Goal: Information Seeking & Learning: Learn about a topic

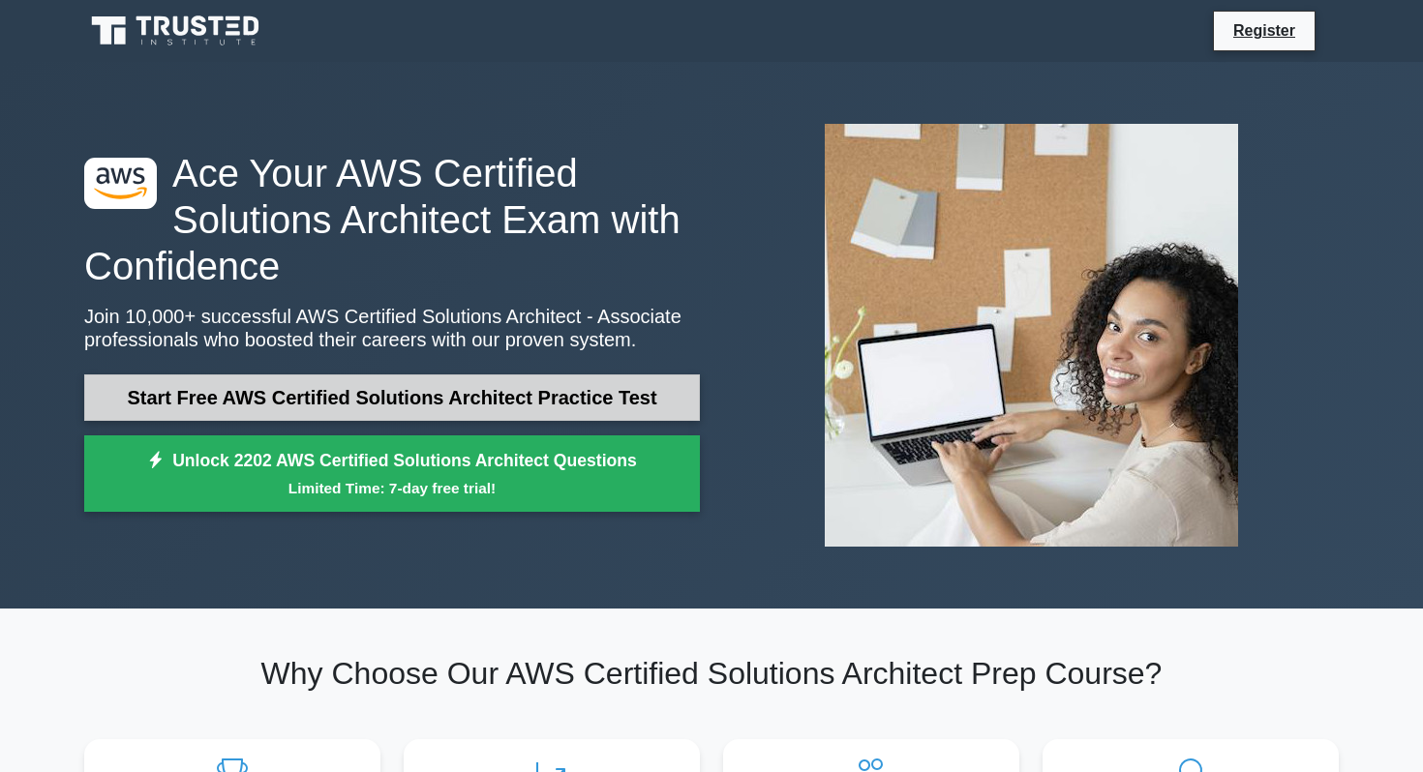
click at [407, 391] on link "Start Free AWS Certified Solutions Architect Practice Test" at bounding box center [392, 398] width 616 height 46
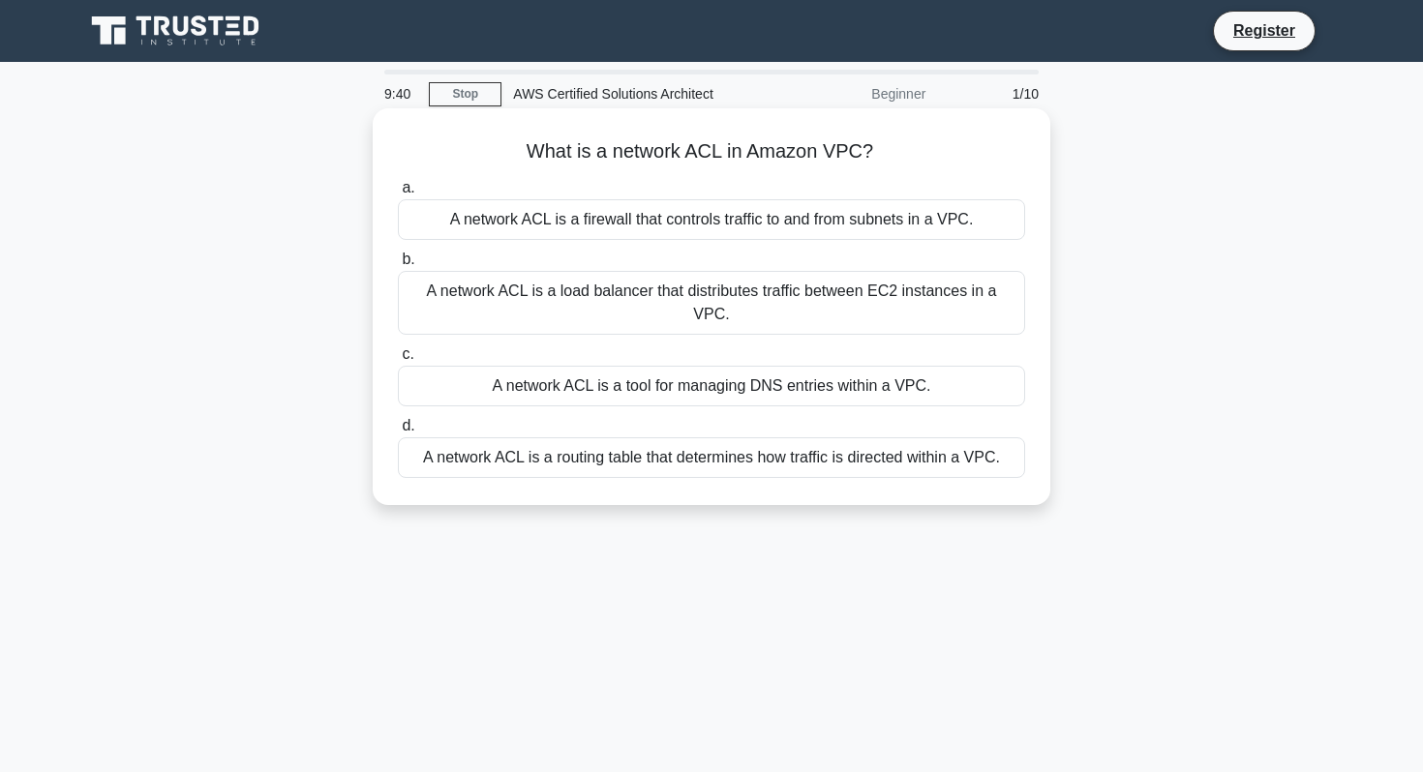
click at [786, 227] on div "A network ACL is a firewall that controls traffic to and from subnets in a VPC." at bounding box center [711, 219] width 627 height 41
click at [398, 195] on input "a. A network ACL is a firewall that controls traffic to and from subnets in a V…" at bounding box center [398, 188] width 0 height 13
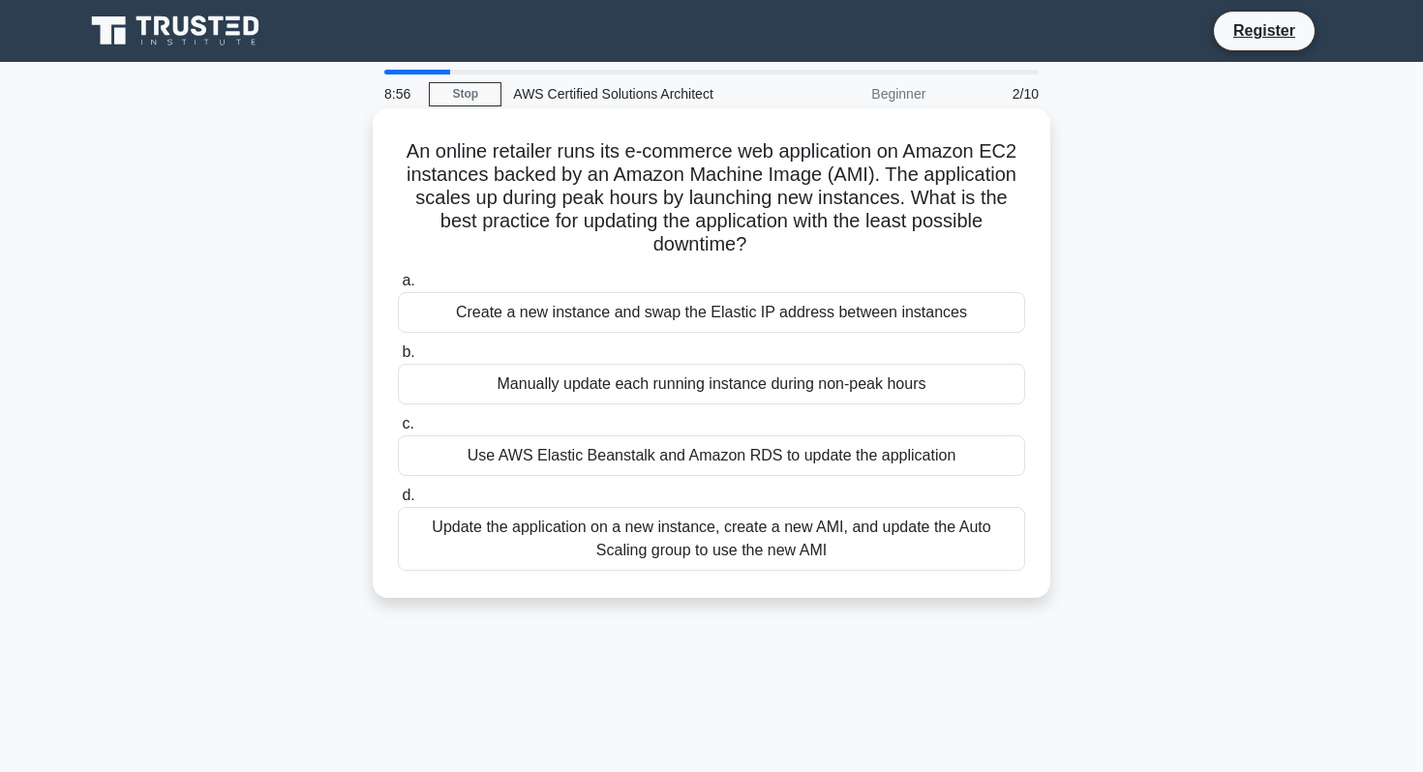
click at [645, 461] on div "Use AWS Elastic Beanstalk and Amazon RDS to update the application" at bounding box center [711, 456] width 627 height 41
click at [398, 431] on input "c. Use AWS Elastic Beanstalk and Amazon RDS to update the application" at bounding box center [398, 424] width 0 height 13
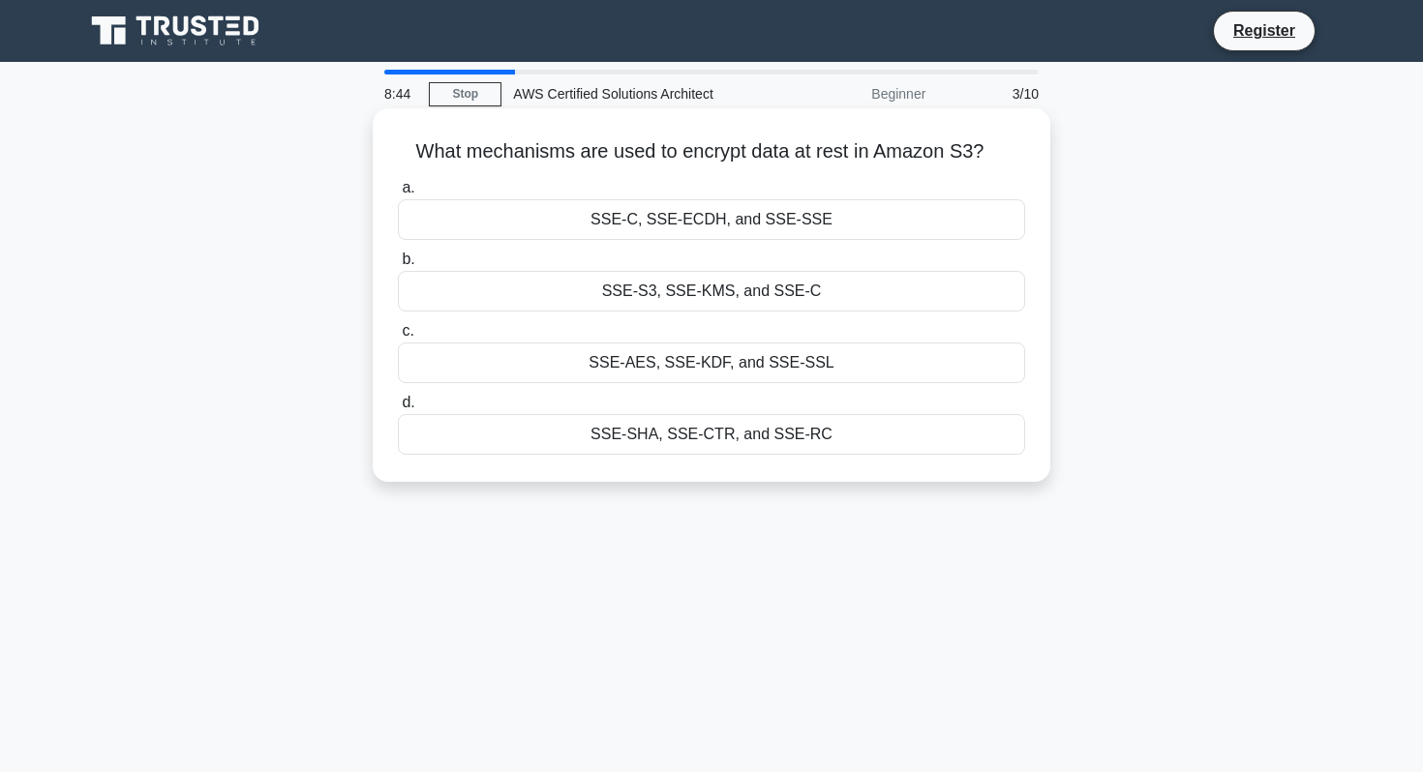
click at [741, 289] on div "SSE-S3, SSE-KMS, and SSE-C" at bounding box center [711, 291] width 627 height 41
click at [398, 266] on input "b. SSE-S3, SSE-KMS, and SSE-C" at bounding box center [398, 260] width 0 height 13
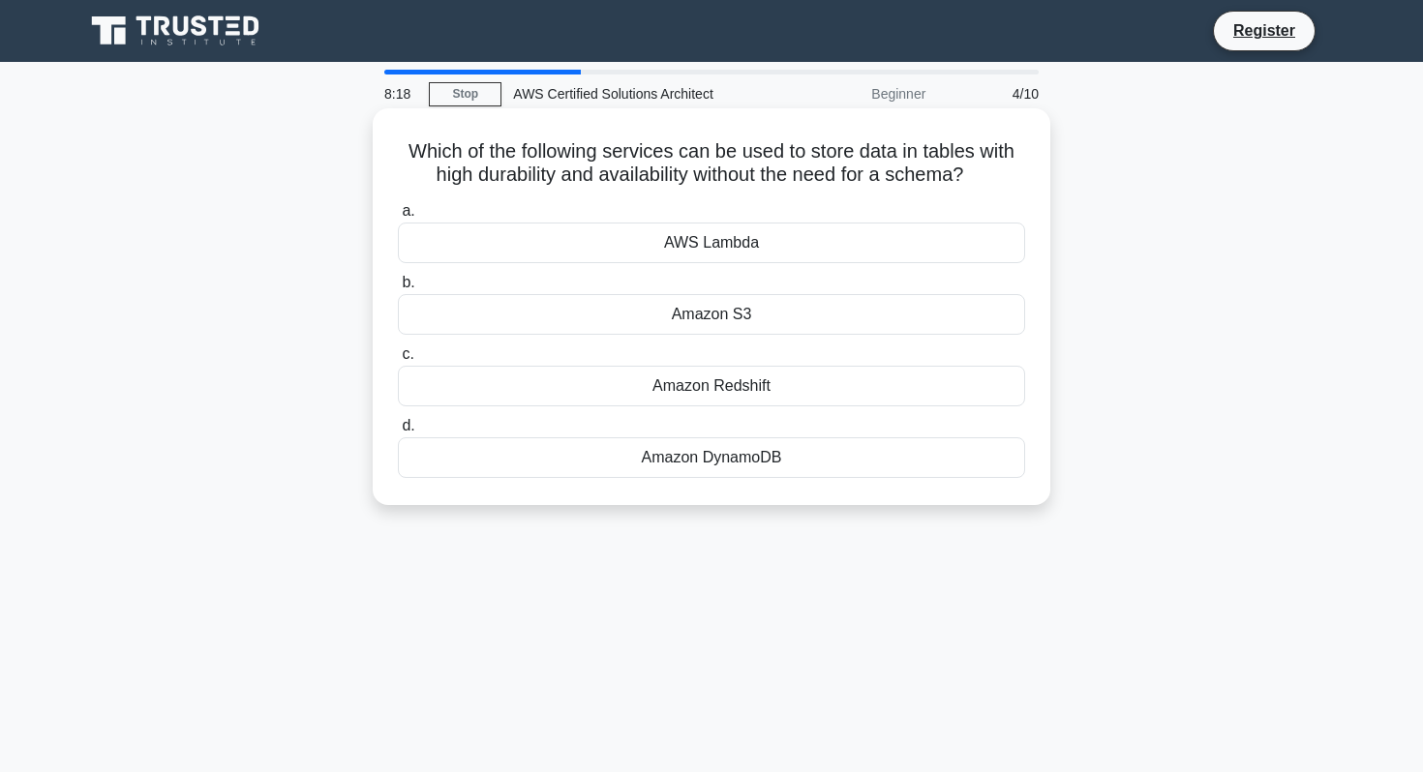
click at [727, 387] on div "Amazon Redshift" at bounding box center [711, 386] width 627 height 41
click at [398, 361] on input "c. Amazon Redshift" at bounding box center [398, 354] width 0 height 13
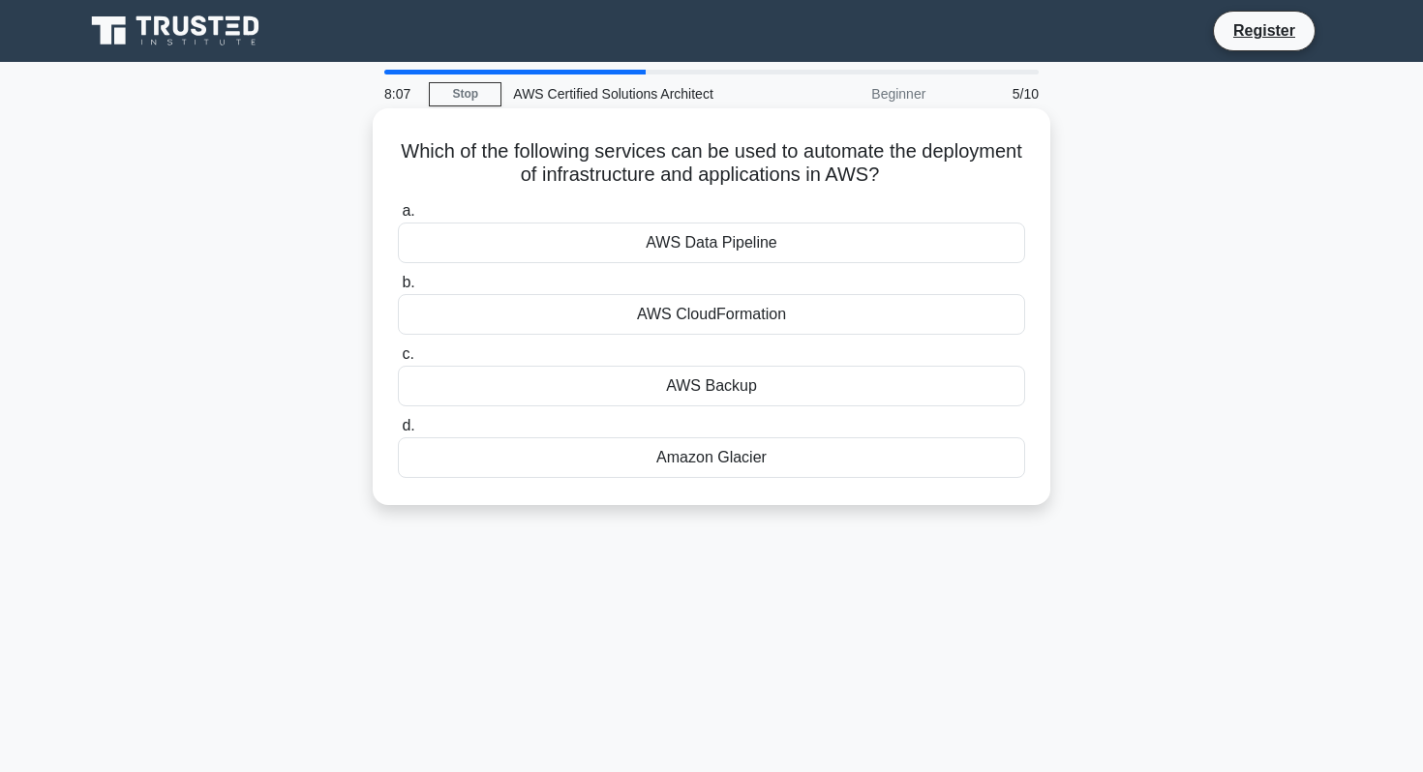
click at [782, 328] on div "AWS CloudFormation" at bounding box center [711, 314] width 627 height 41
click at [398, 289] on input "b. AWS CloudFormation" at bounding box center [398, 283] width 0 height 13
click at [749, 241] on div "Amazon RDS" at bounding box center [711, 243] width 627 height 41
click at [398, 218] on input "a. Amazon RDS" at bounding box center [398, 211] width 0 height 13
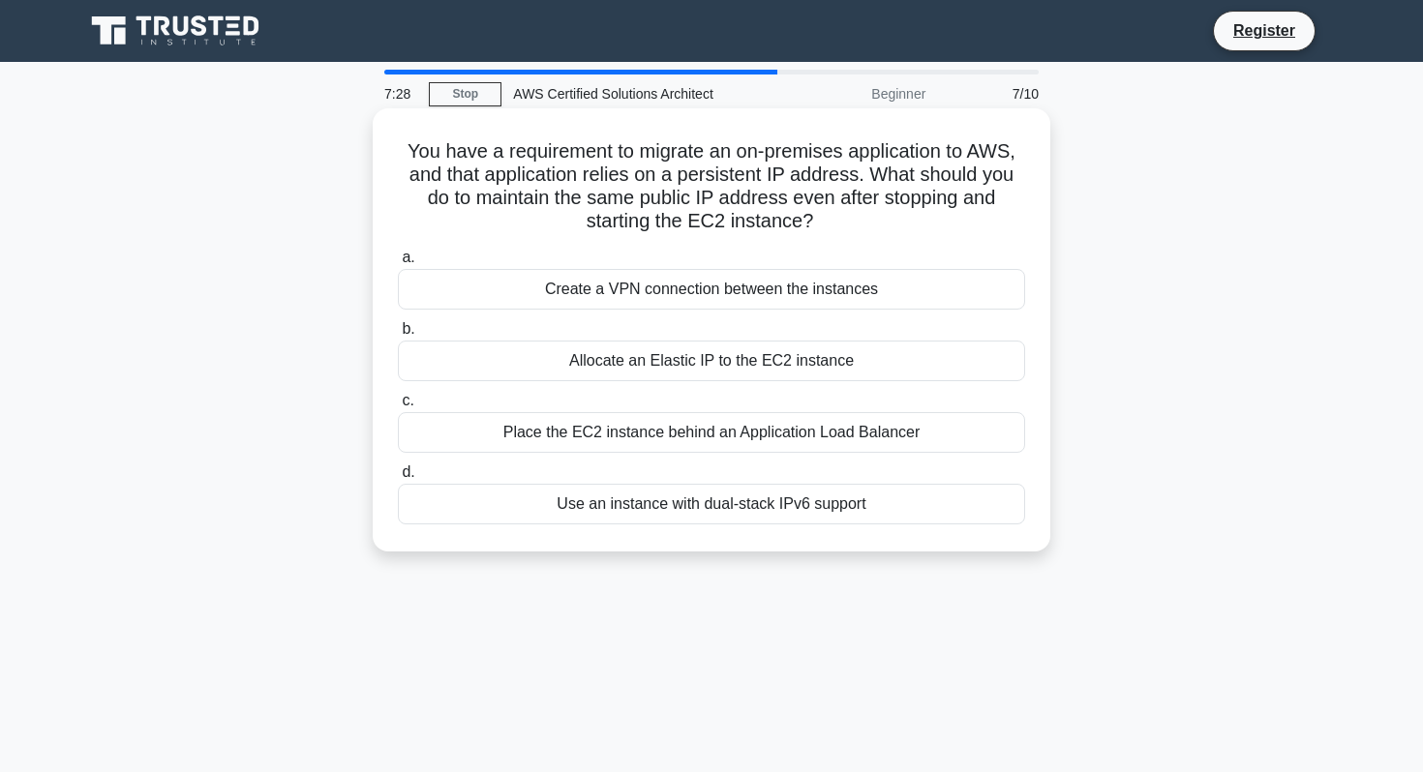
click at [698, 366] on div "Allocate an Elastic IP to the EC2 instance" at bounding box center [711, 361] width 627 height 41
click at [398, 336] on input "b. Allocate an Elastic IP to the EC2 instance" at bounding box center [398, 329] width 0 height 13
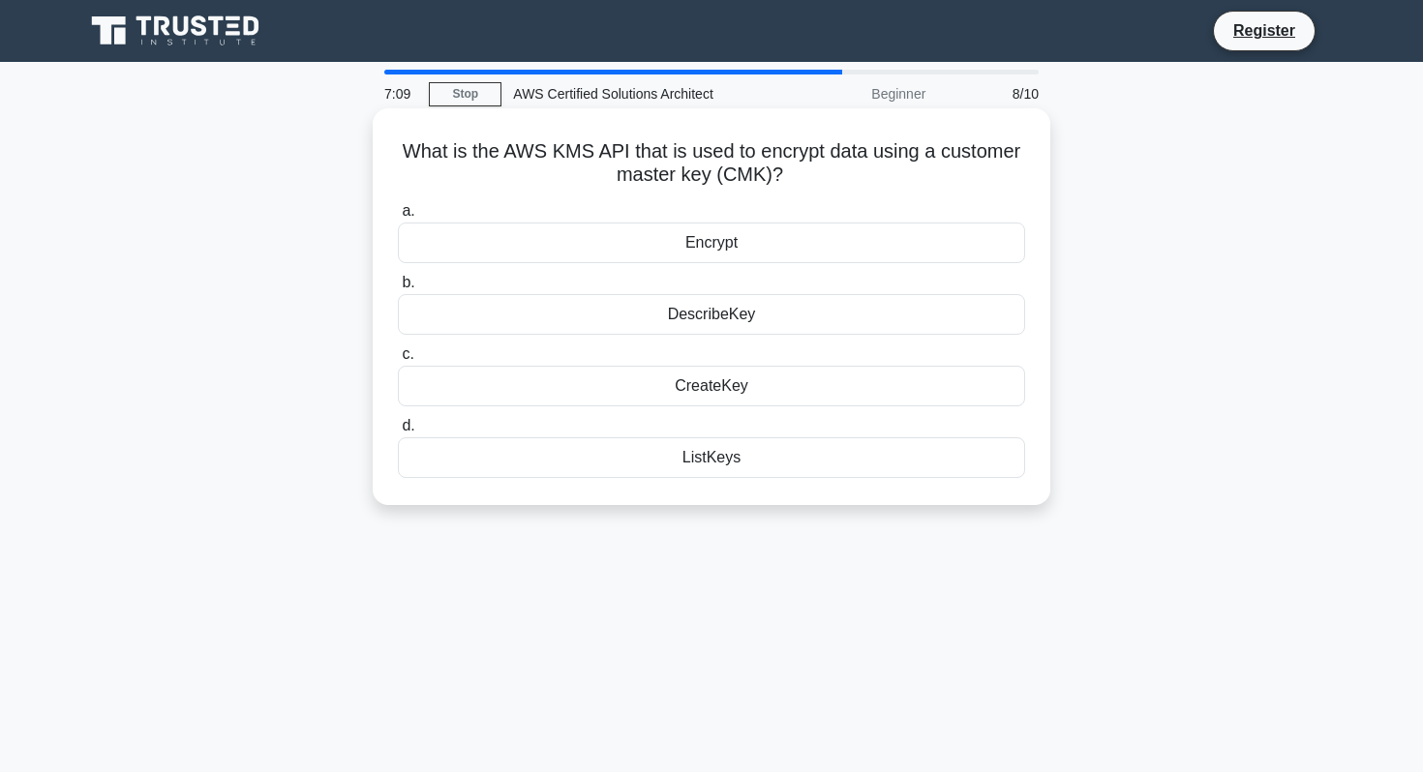
click at [730, 317] on div "DescribeKey" at bounding box center [711, 314] width 627 height 41
click at [398, 289] on input "b. DescribeKey" at bounding box center [398, 283] width 0 height 13
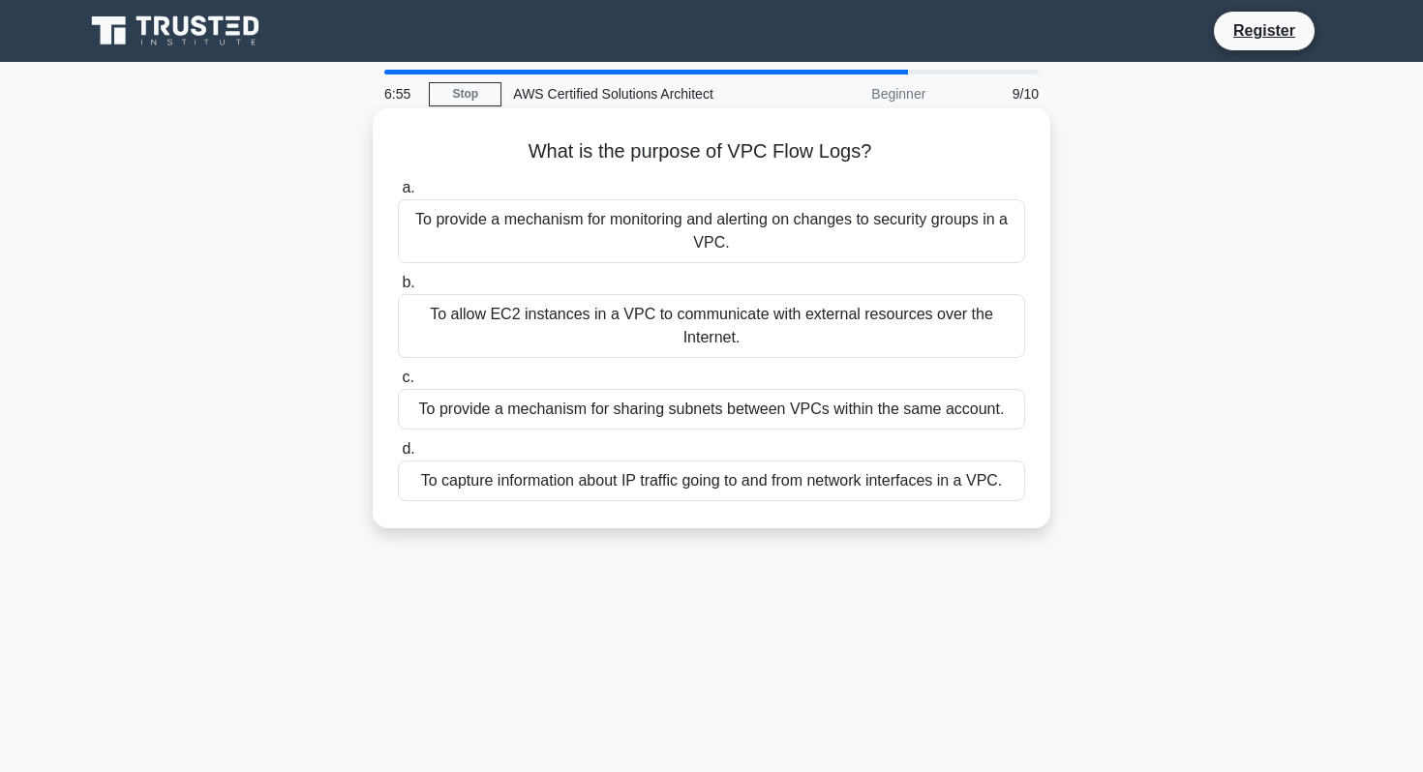
click at [571, 494] on div "To capture information about IP traffic going to and from network interfaces in…" at bounding box center [711, 481] width 627 height 41
click at [398, 456] on input "d. To capture information about IP traffic going to and from network interfaces…" at bounding box center [398, 449] width 0 height 13
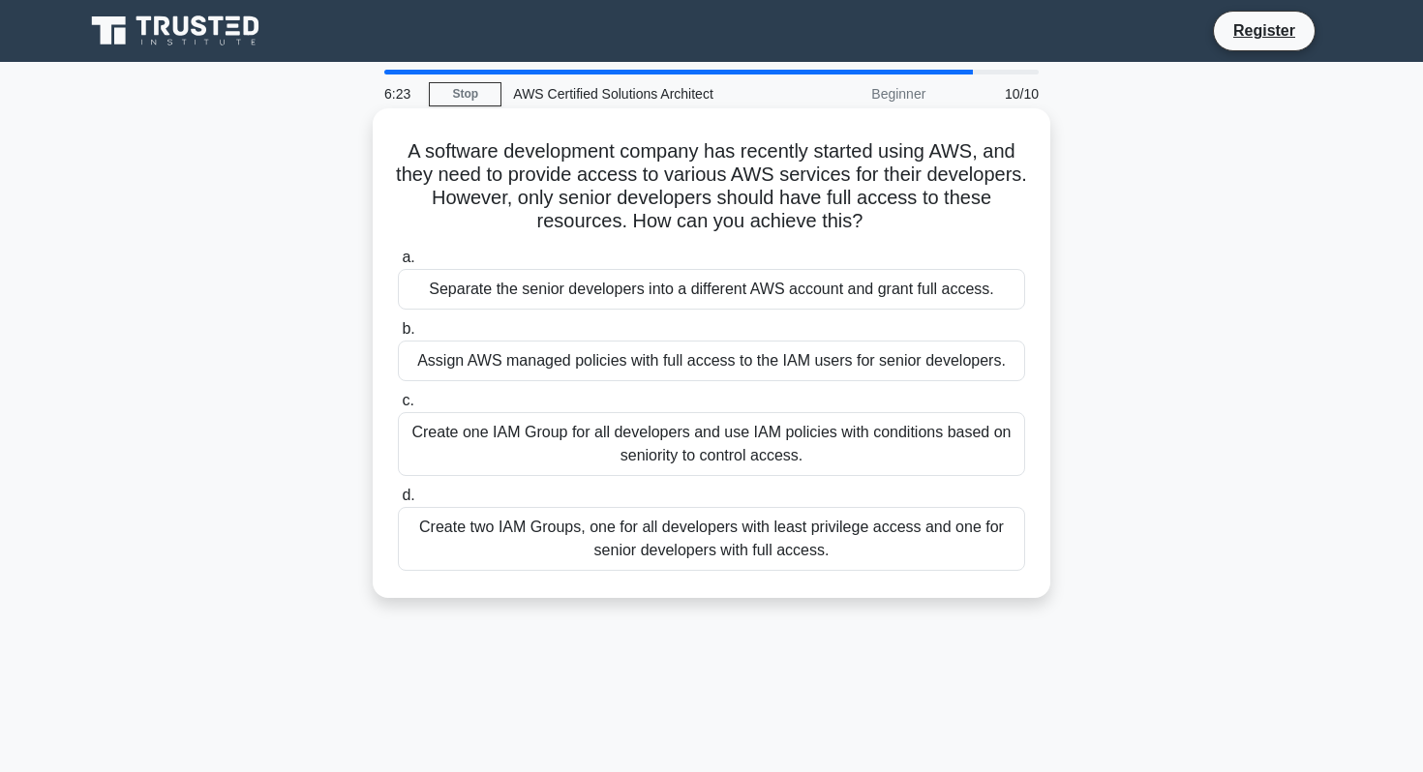
click at [697, 544] on div "Create two IAM Groups, one for all developers with least privilege access and o…" at bounding box center [711, 539] width 627 height 64
click at [398, 502] on input "d. Create two IAM Groups, one for all developers with least privilege access an…" at bounding box center [398, 496] width 0 height 13
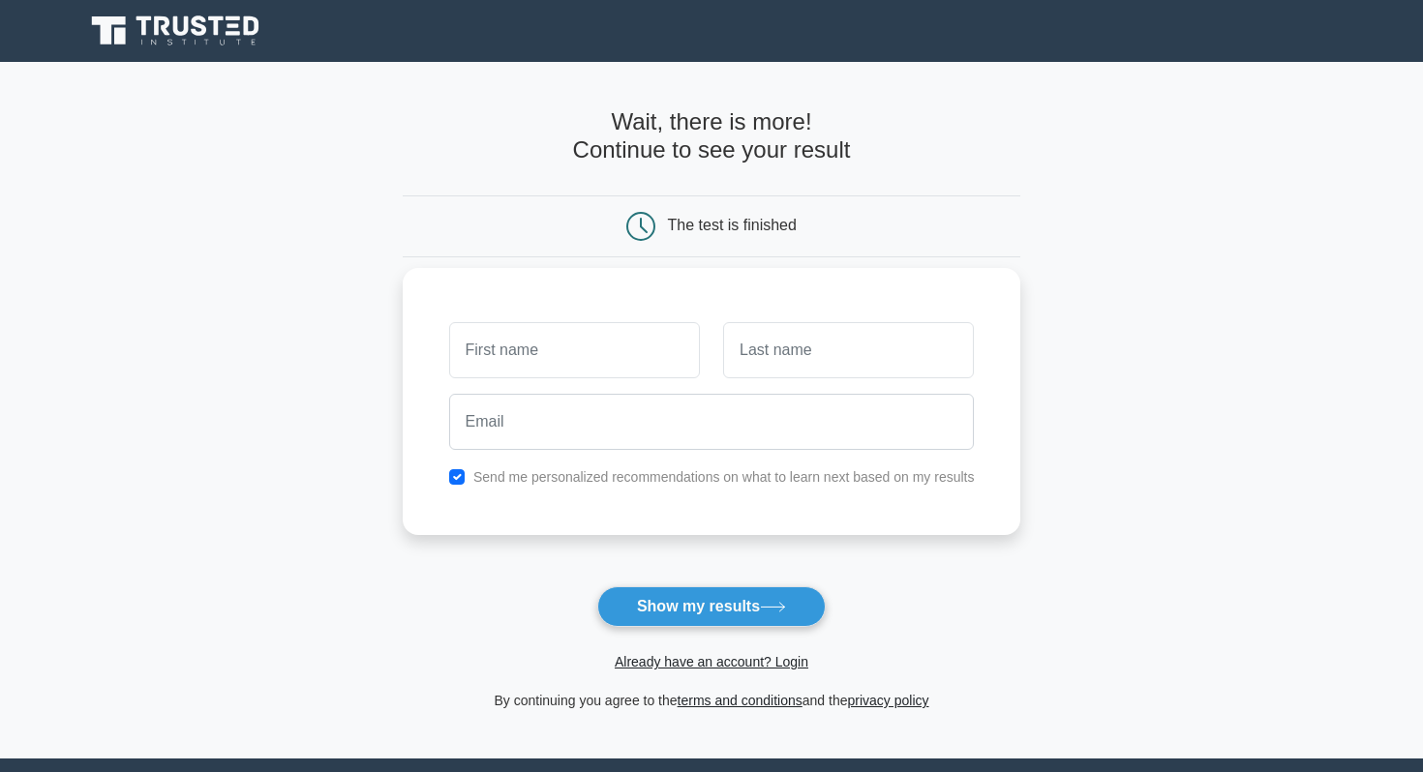
click at [622, 353] on input "text" at bounding box center [574, 350] width 251 height 56
type input "Akhil"
type input "Kumar"
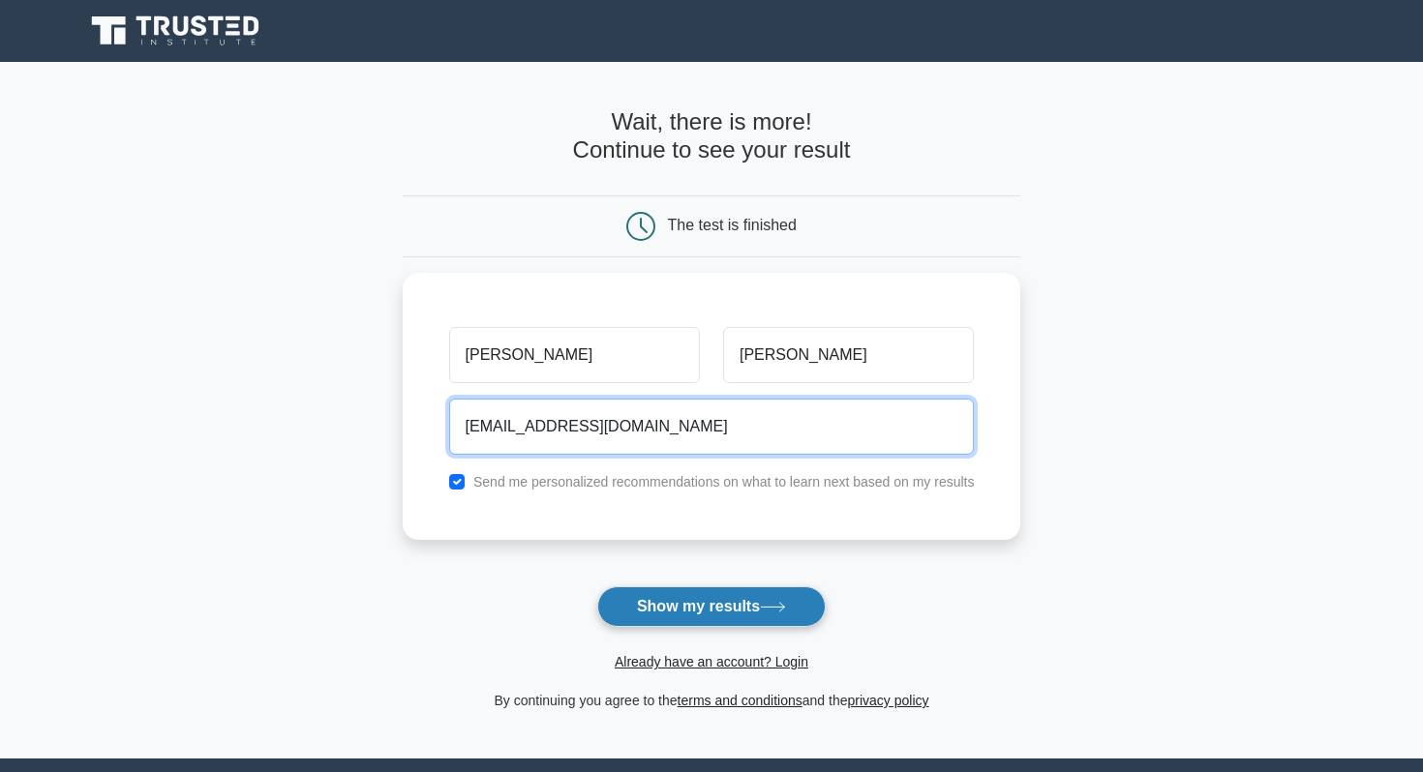
type input "akhilchaudhary8532@gmail.com"
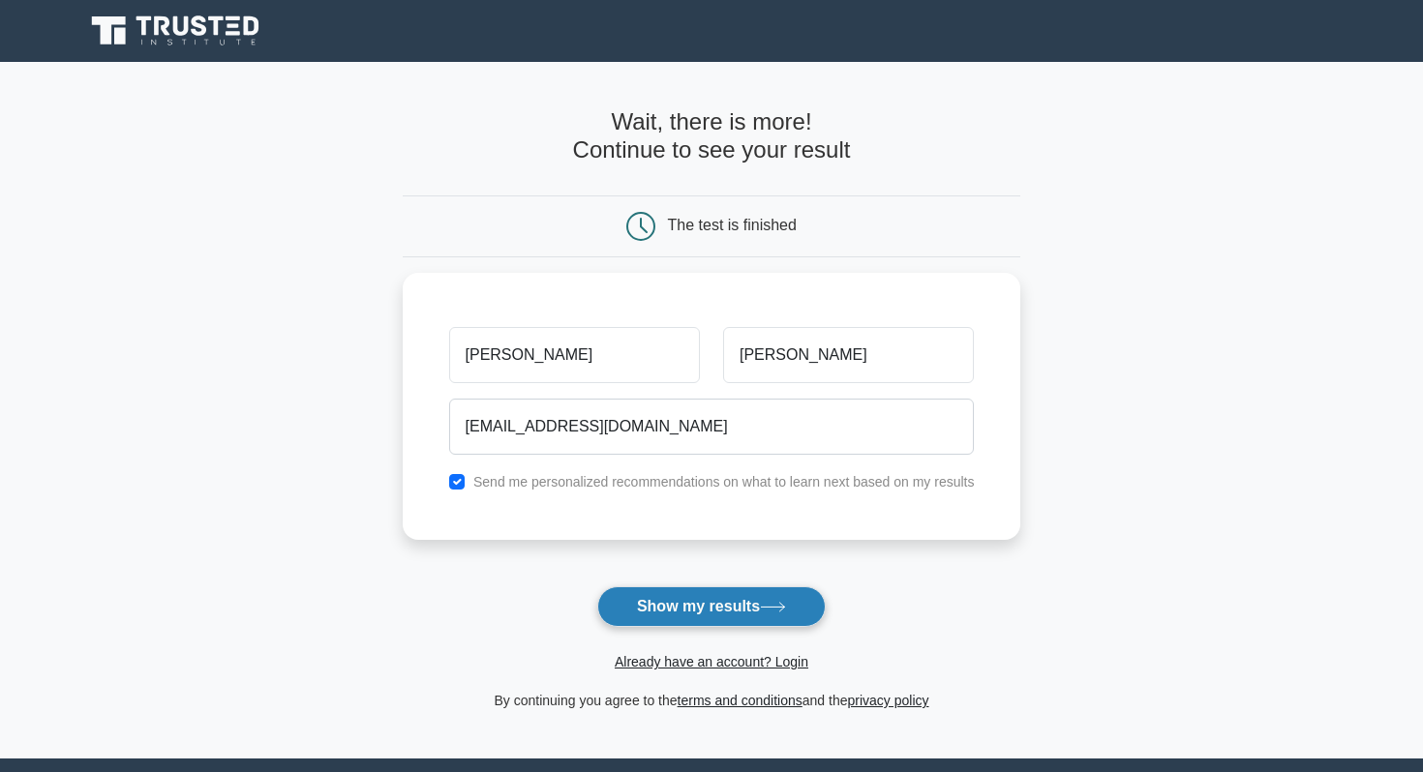
click at [651, 608] on button "Show my results" at bounding box center [711, 607] width 228 height 41
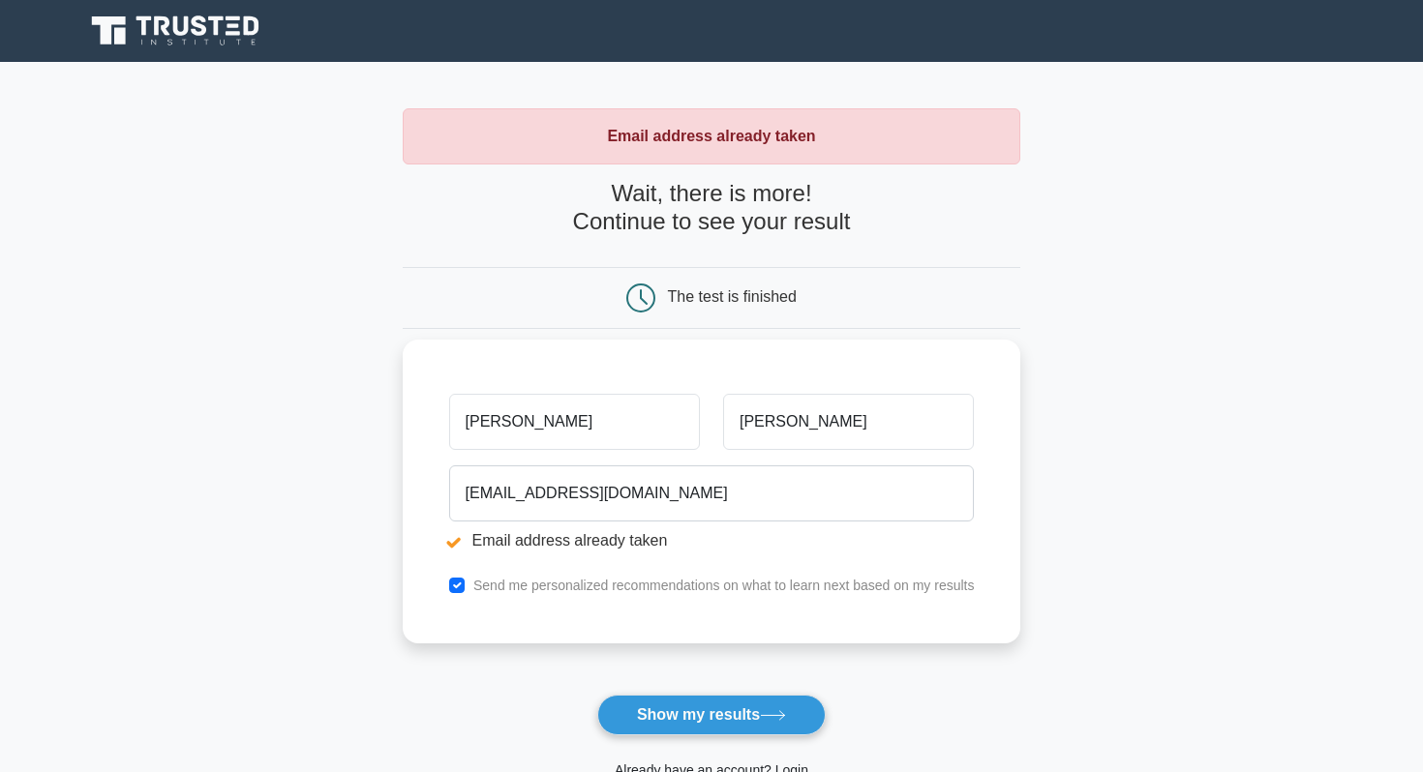
click at [549, 429] on input "[PERSON_NAME]" at bounding box center [574, 422] width 251 height 56
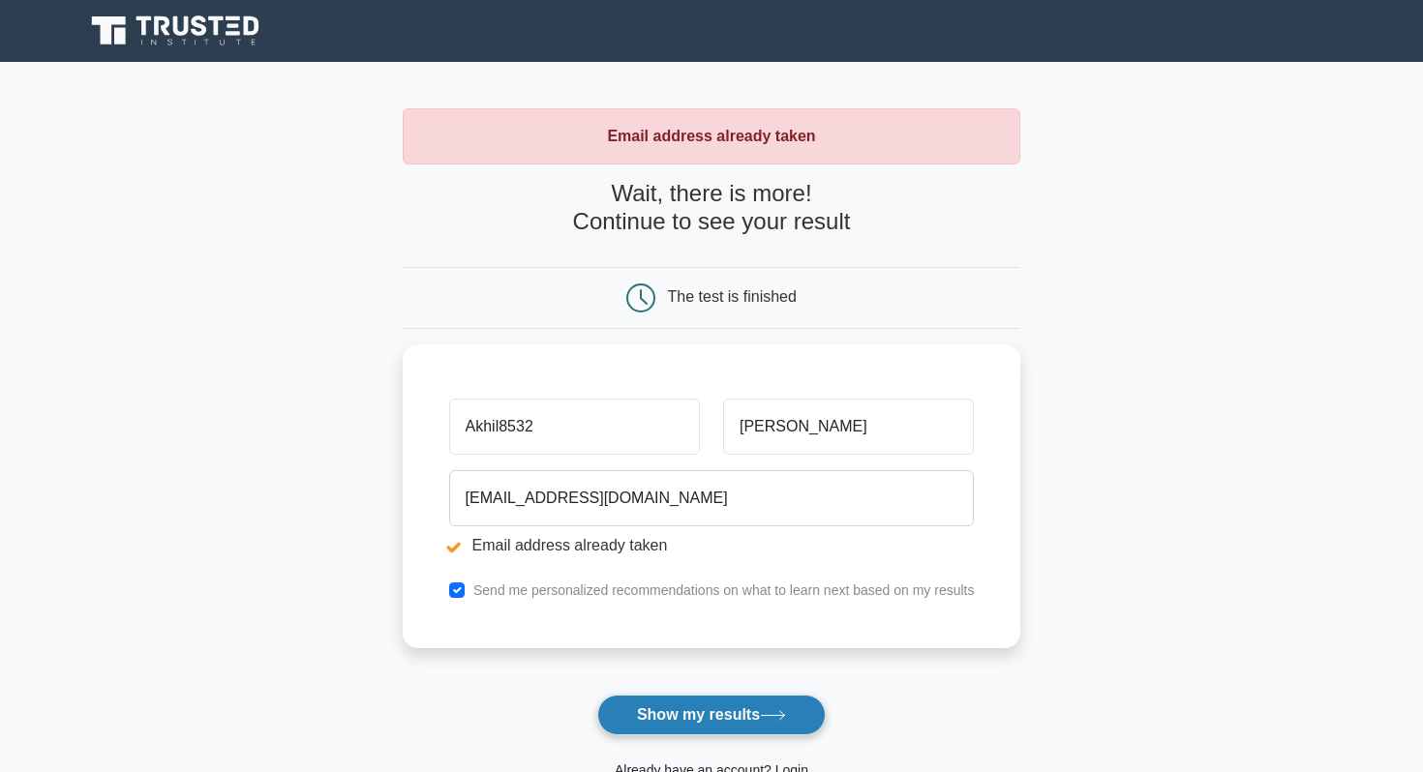
type input "Akhil8532"
click at [693, 725] on button "Show my results" at bounding box center [711, 715] width 228 height 41
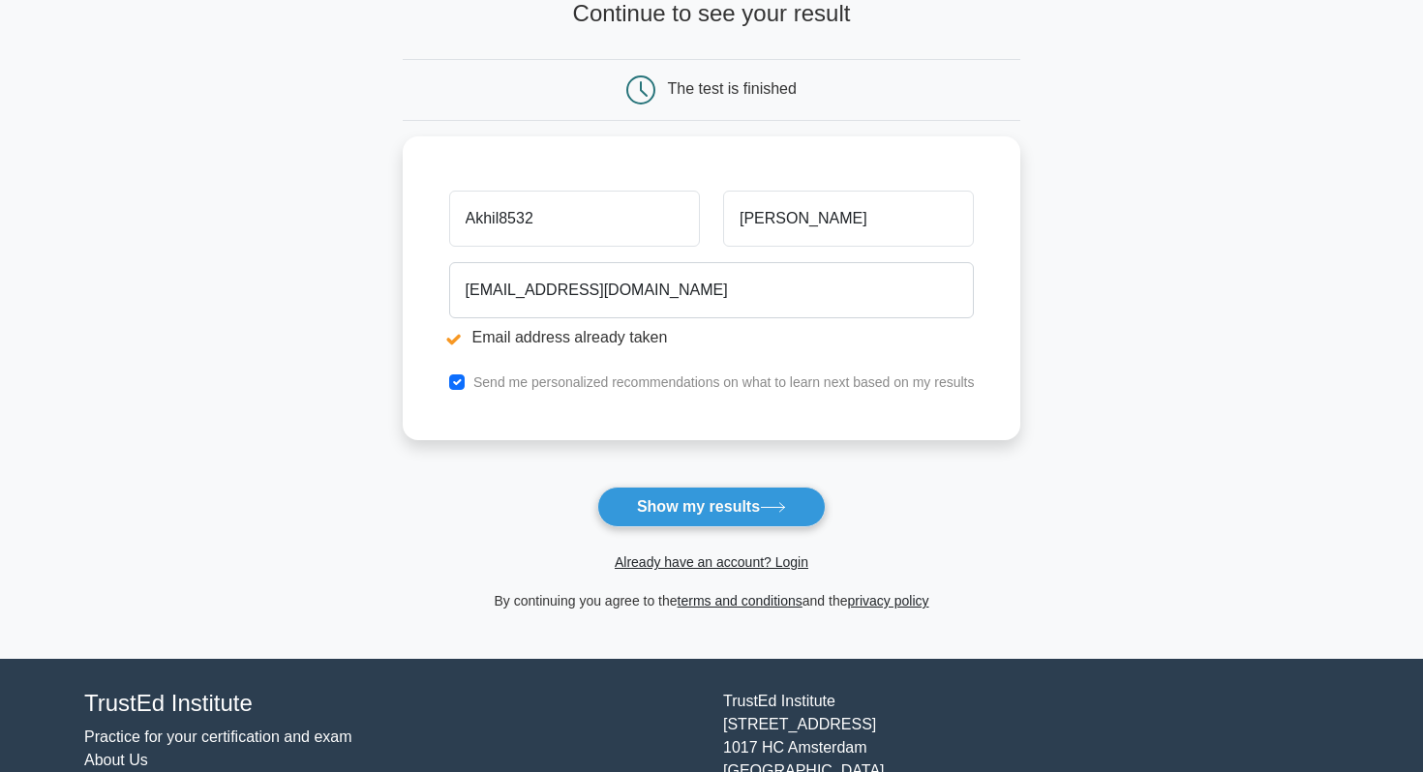
scroll to position [196, 0]
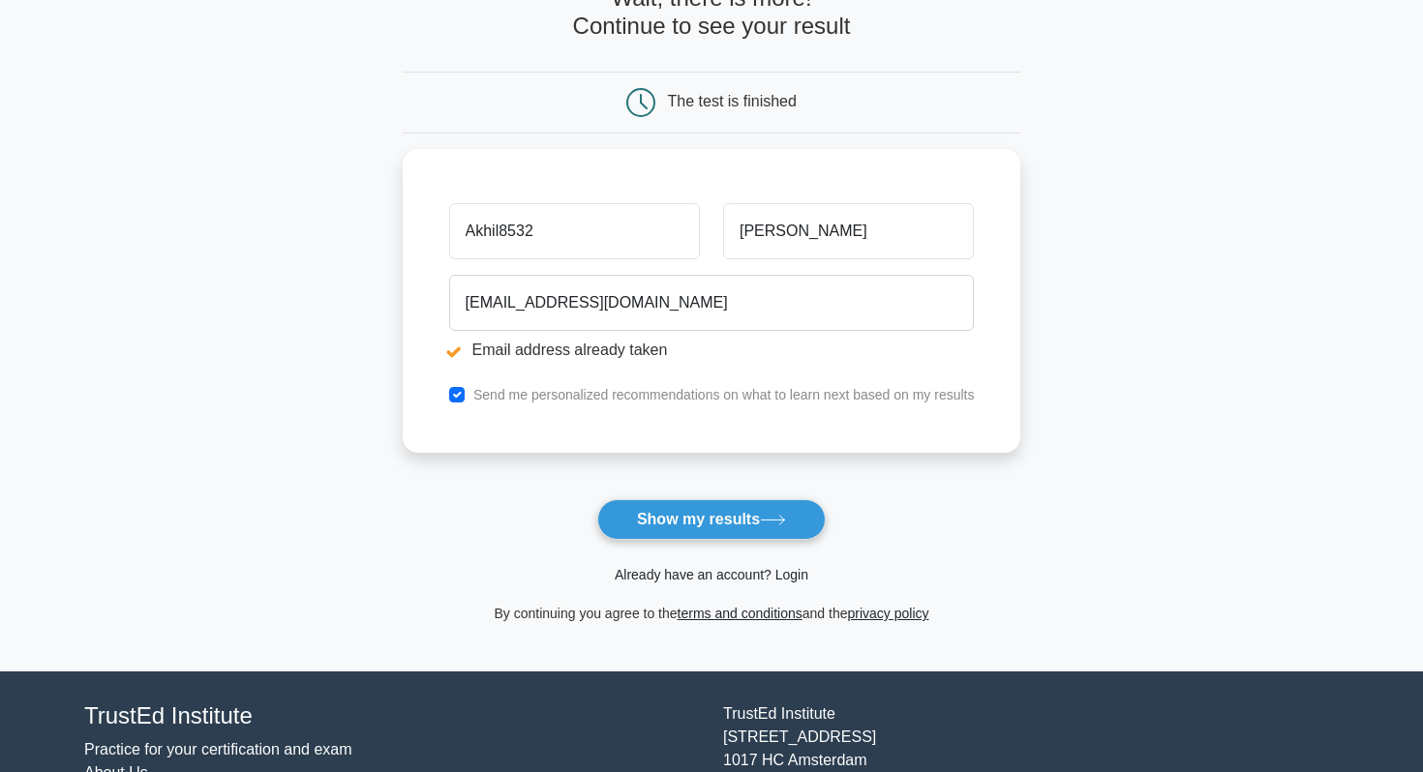
click at [795, 571] on link "Already have an account? Login" at bounding box center [712, 574] width 194 height 15
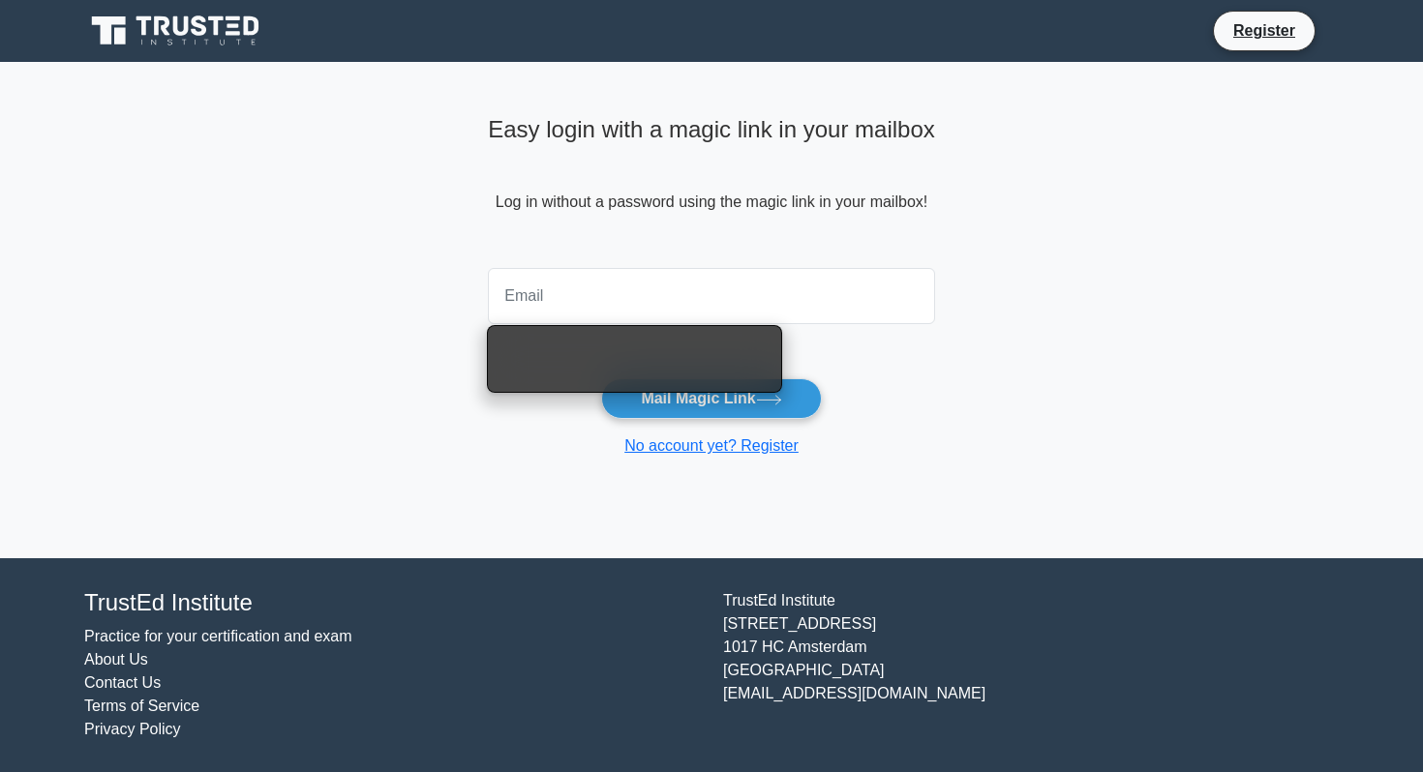
click at [672, 285] on input "email" at bounding box center [711, 296] width 447 height 56
click at [707, 300] on input "email" at bounding box center [711, 296] width 447 height 56
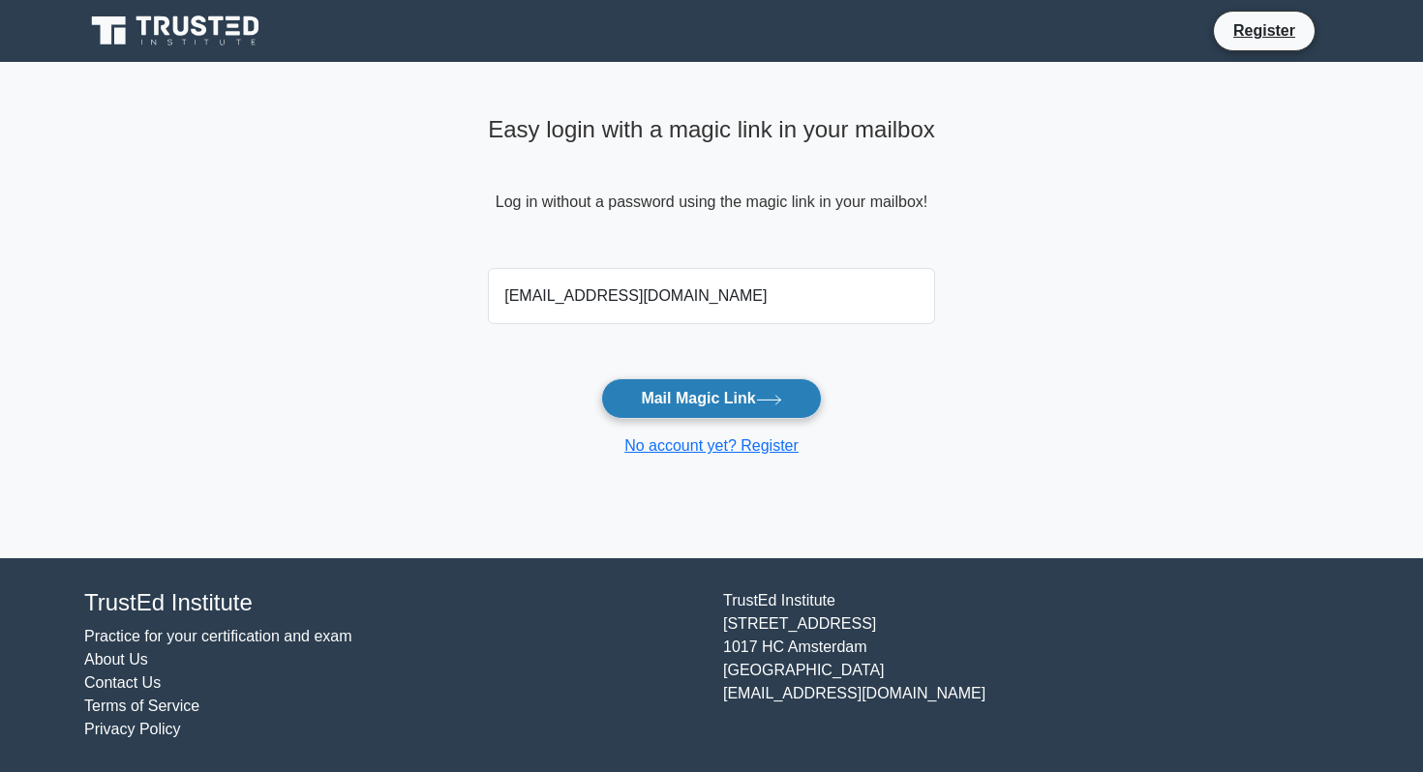
type input "akhilchaudhary8532@gmail.com"
click at [735, 413] on button "Mail Magic Link" at bounding box center [711, 398] width 220 height 41
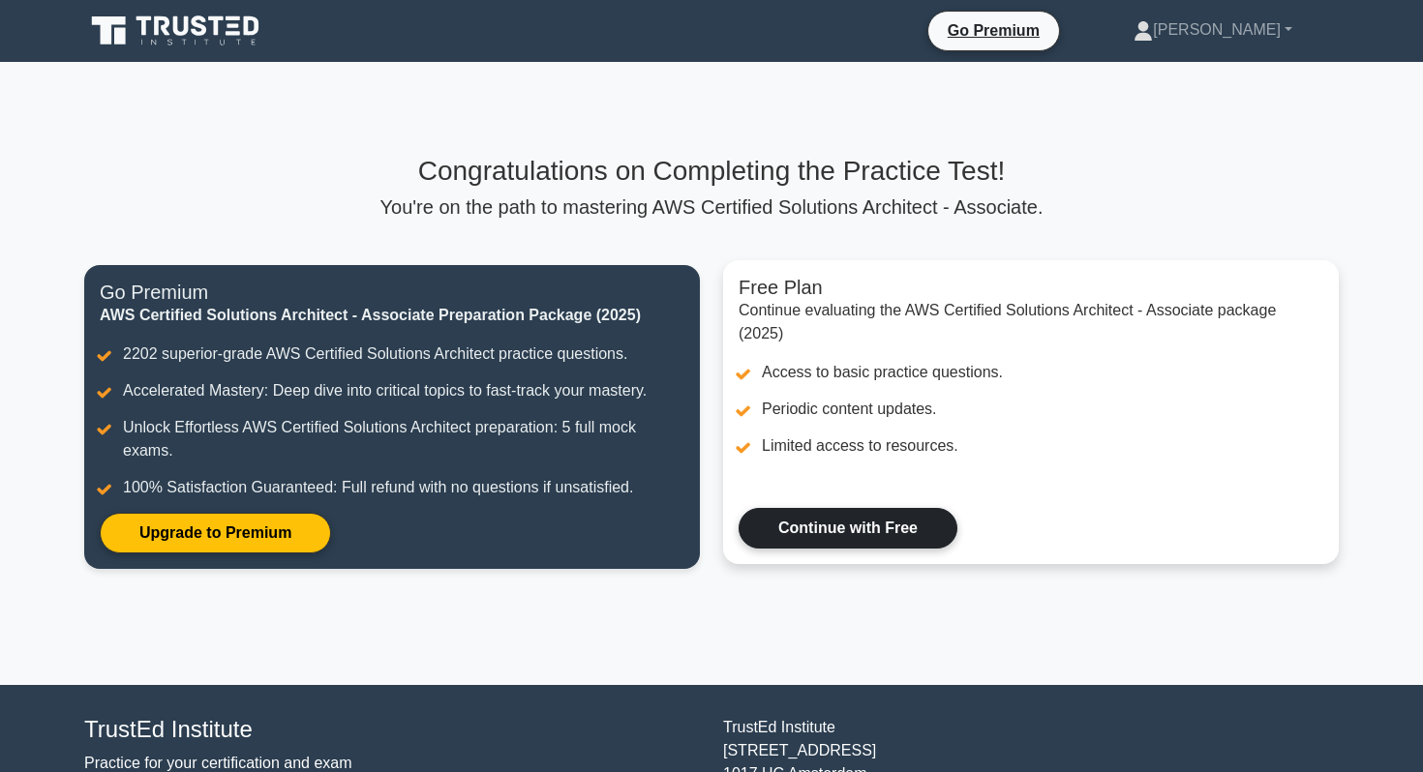
click at [882, 524] on link "Continue with Free" at bounding box center [848, 528] width 219 height 41
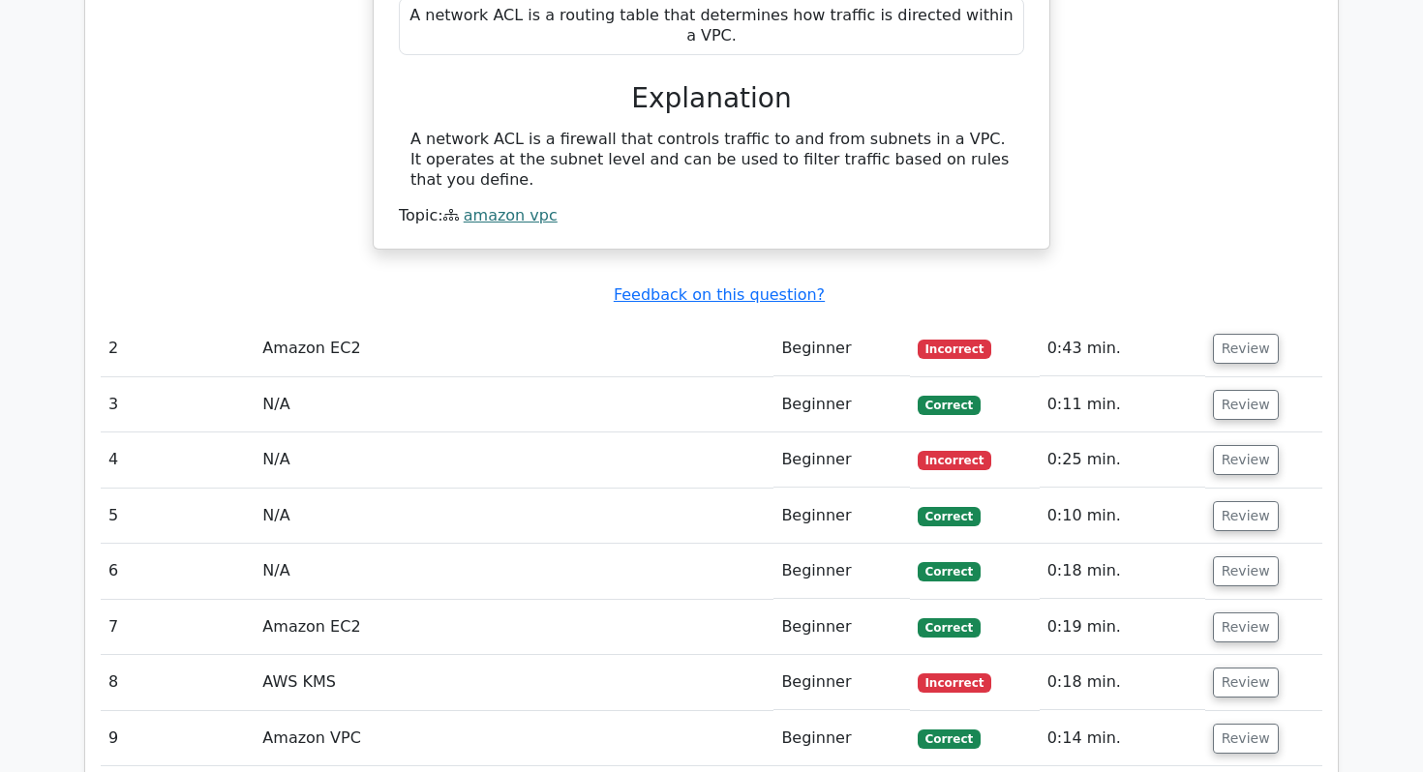
scroll to position [1849, 0]
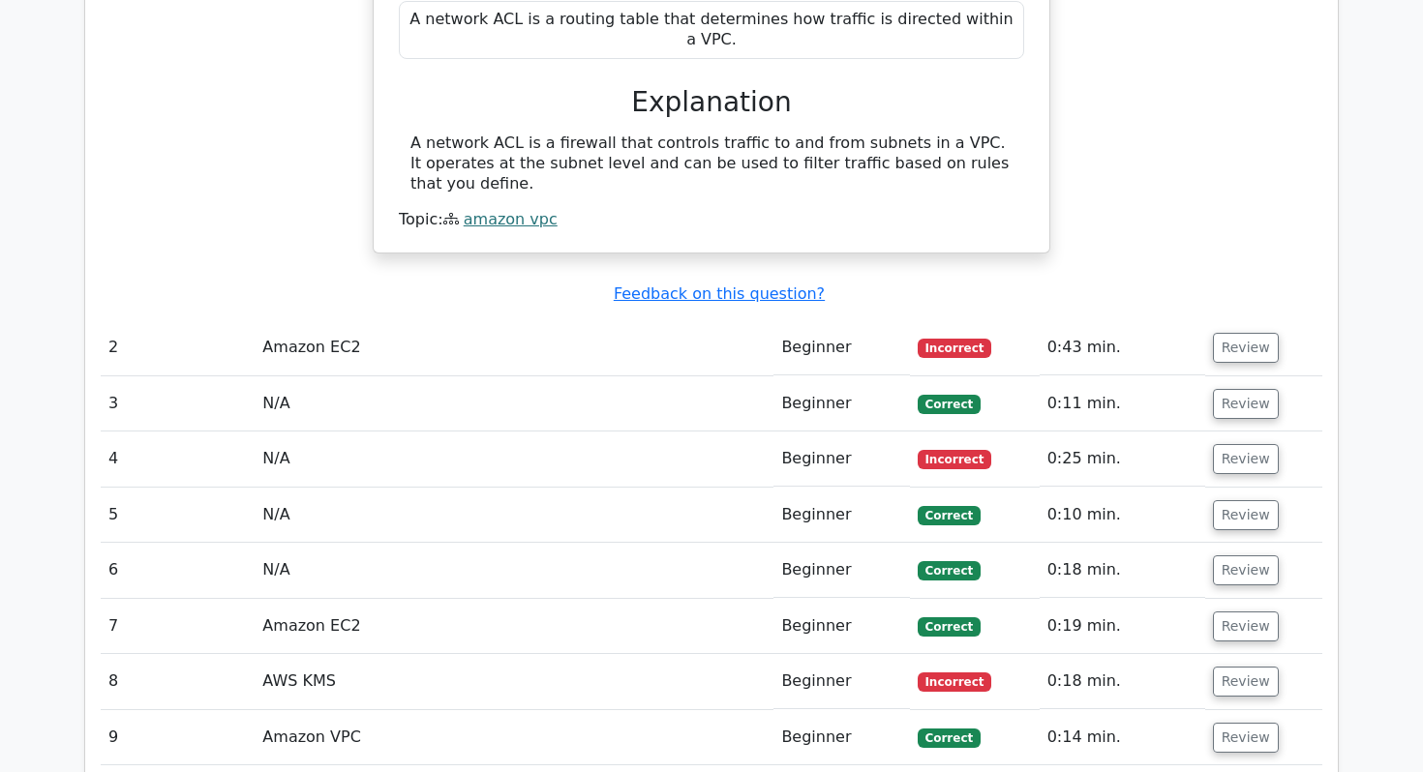
click at [968, 339] on span "Incorrect" at bounding box center [955, 348] width 75 height 19
click at [325, 320] on td "Amazon EC2" at bounding box center [514, 347] width 519 height 55
click at [1215, 333] on button "Review" at bounding box center [1246, 348] width 66 height 30
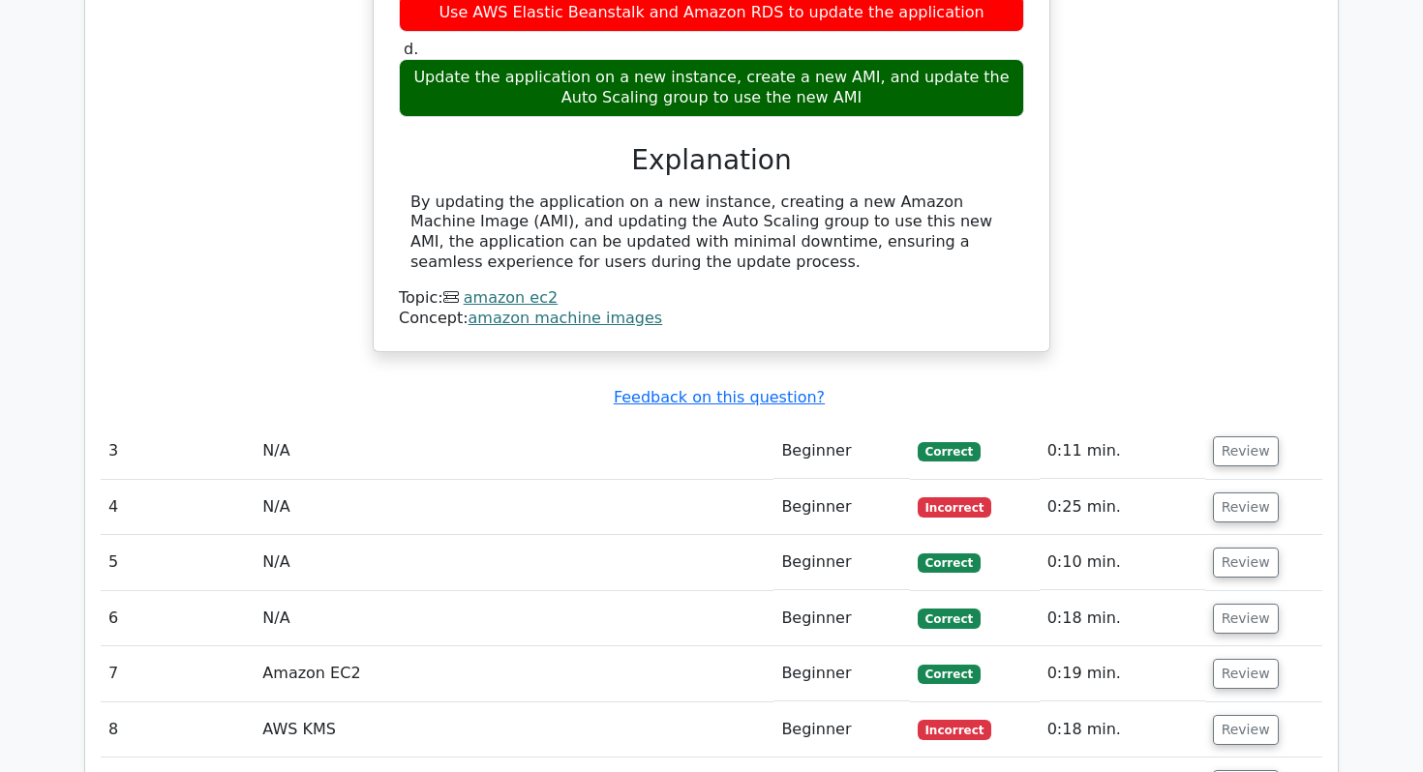
scroll to position [2543, 0]
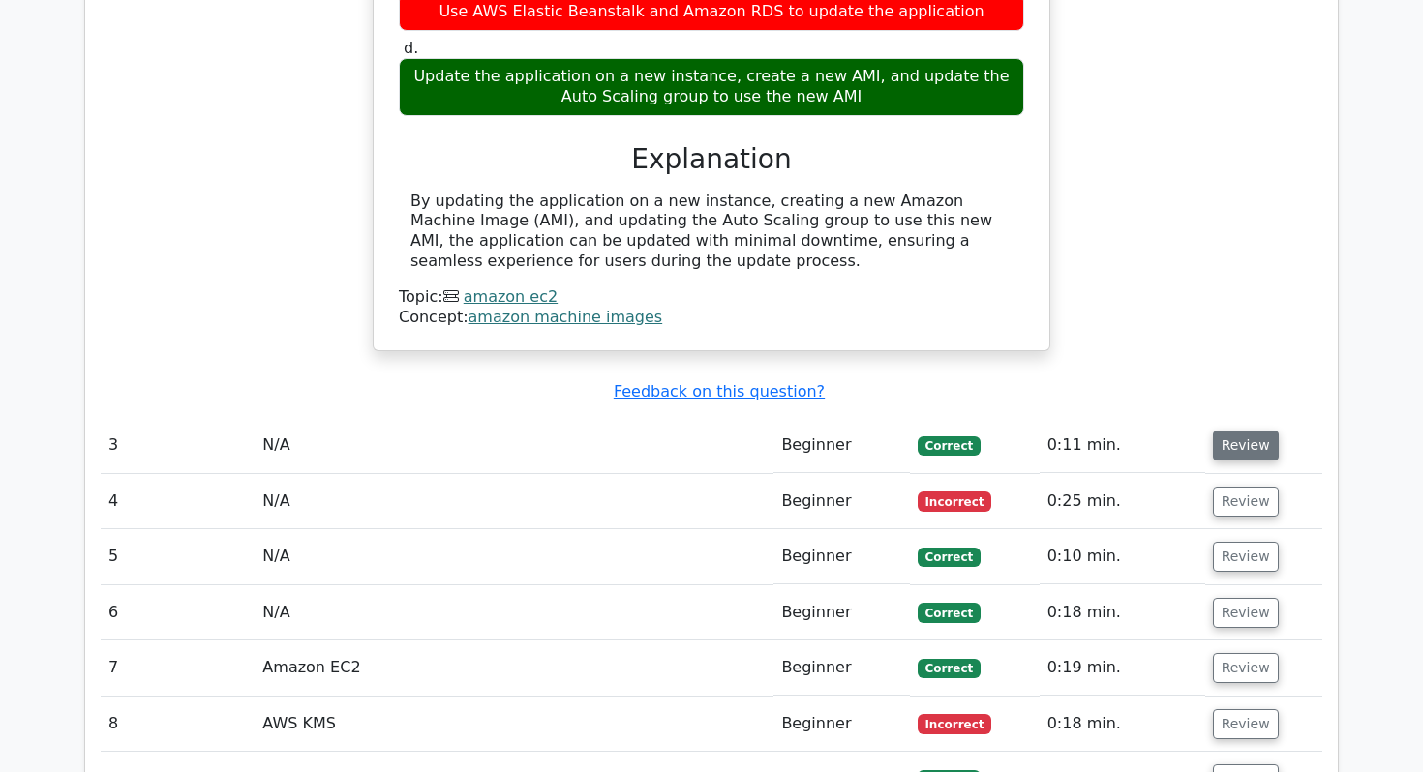
click at [1223, 431] on button "Review" at bounding box center [1246, 446] width 66 height 30
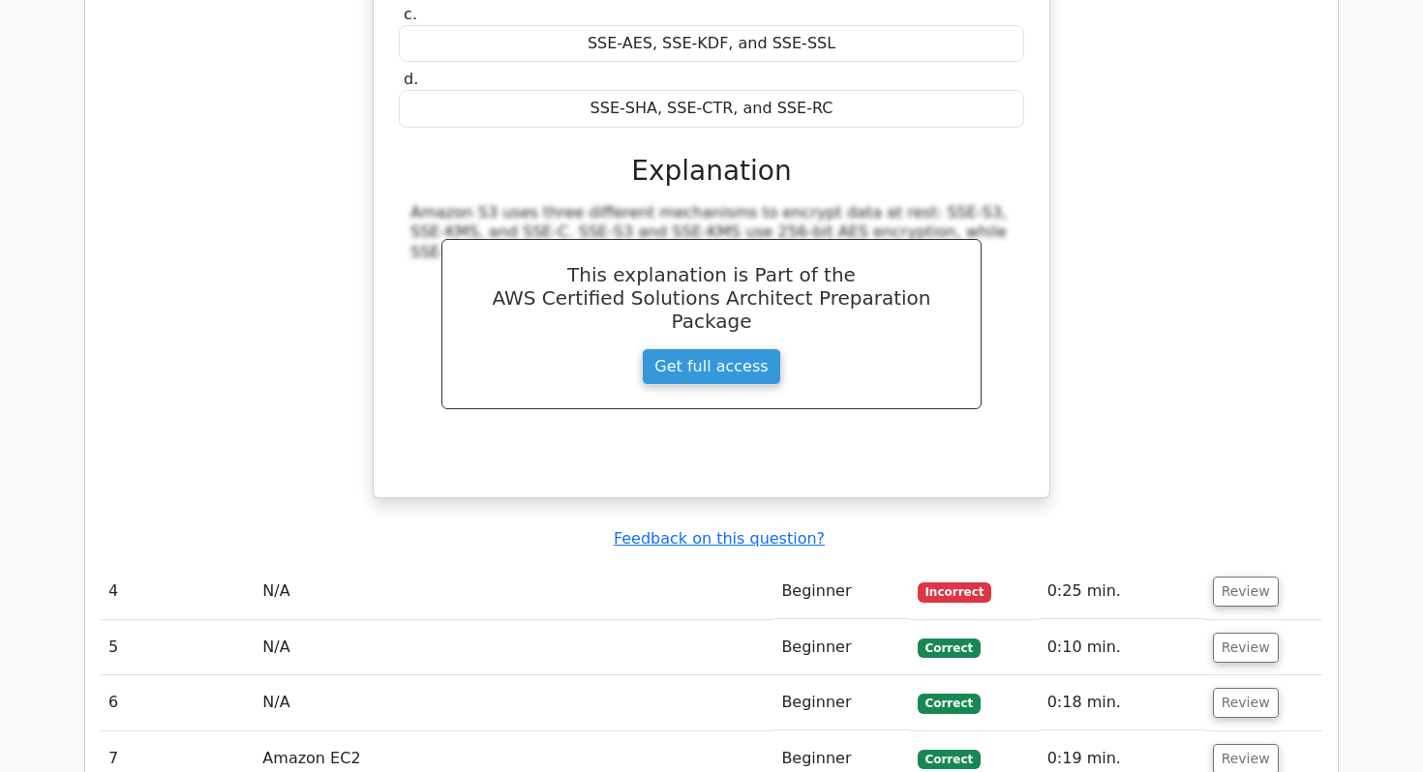
scroll to position [3259, 0]
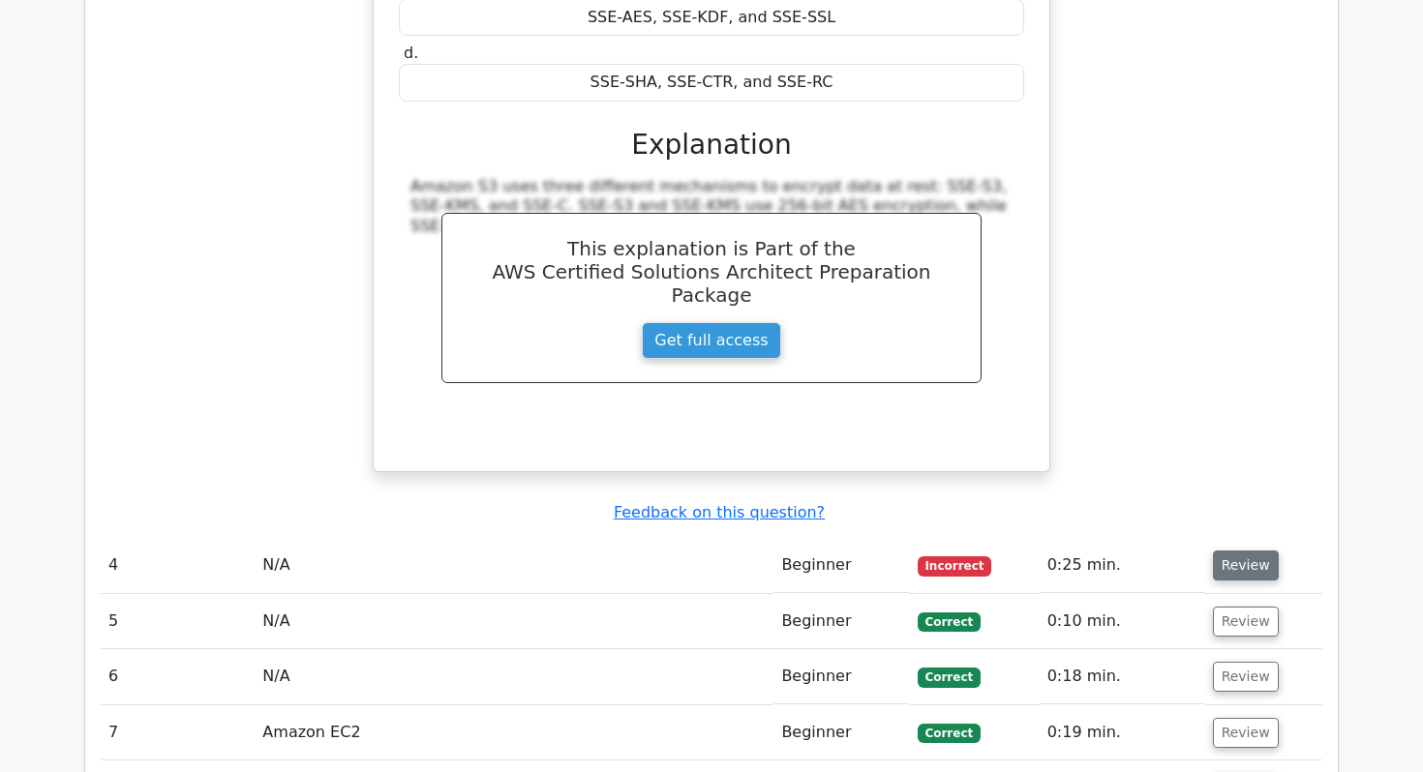
click at [1255, 551] on button "Review" at bounding box center [1246, 566] width 66 height 30
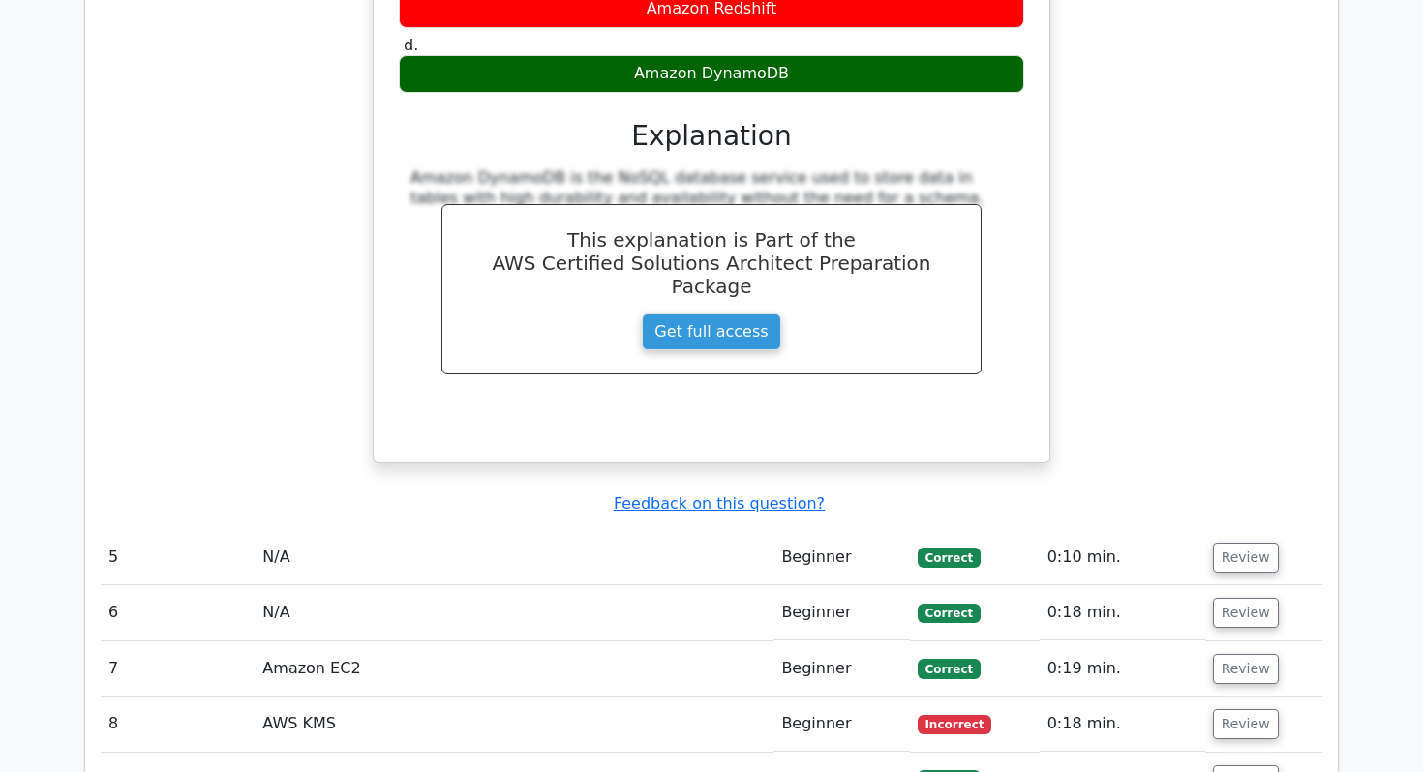
scroll to position [4135, 0]
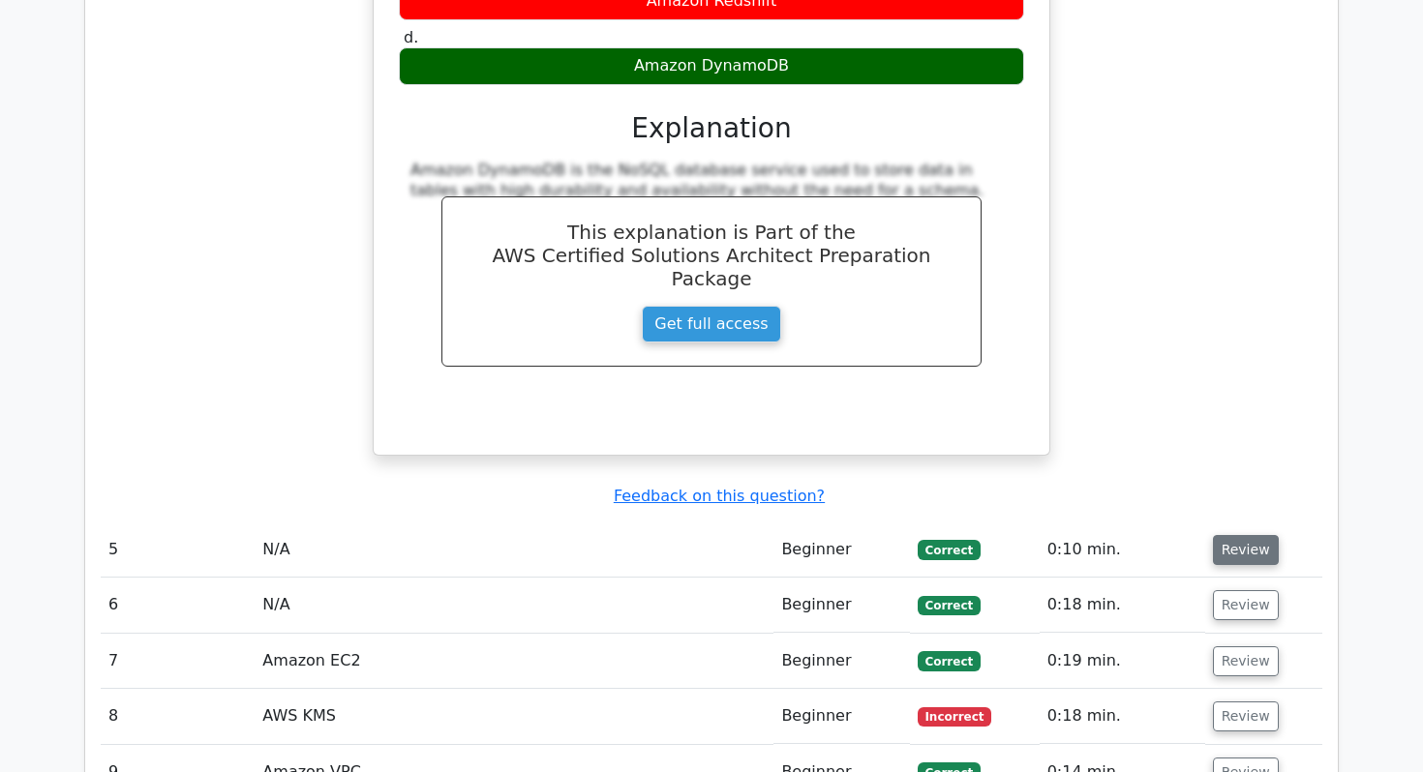
click at [1236, 535] on button "Review" at bounding box center [1246, 550] width 66 height 30
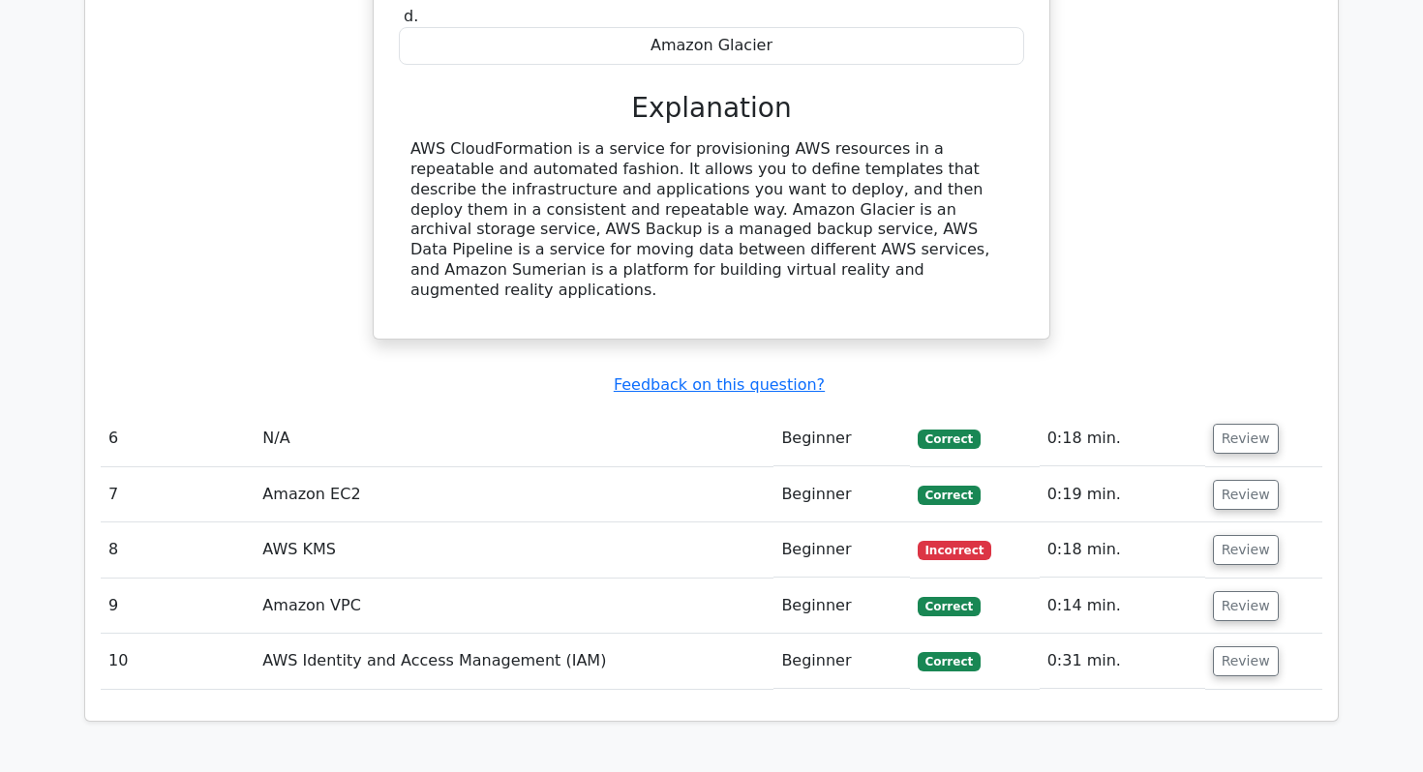
scroll to position [4994, 0]
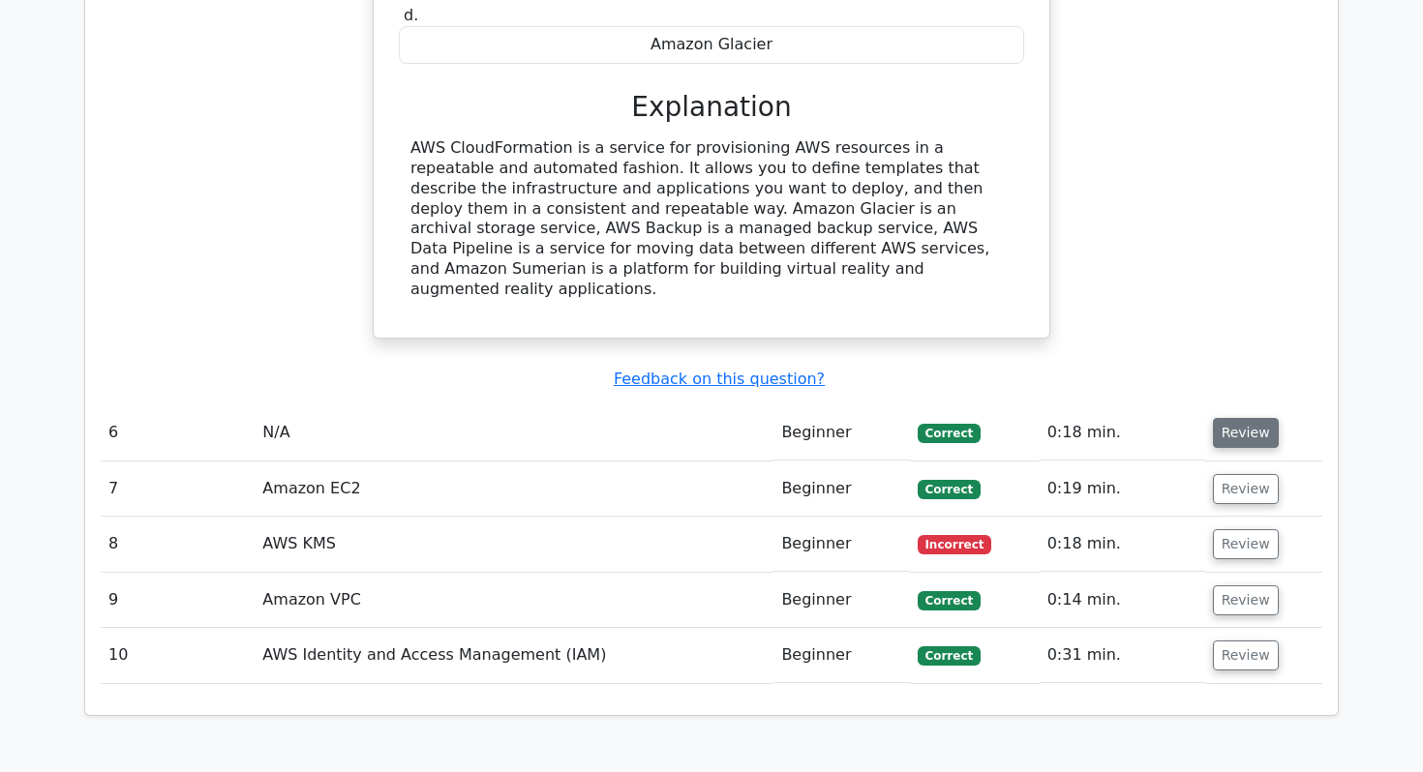
click at [1233, 418] on button "Review" at bounding box center [1246, 433] width 66 height 30
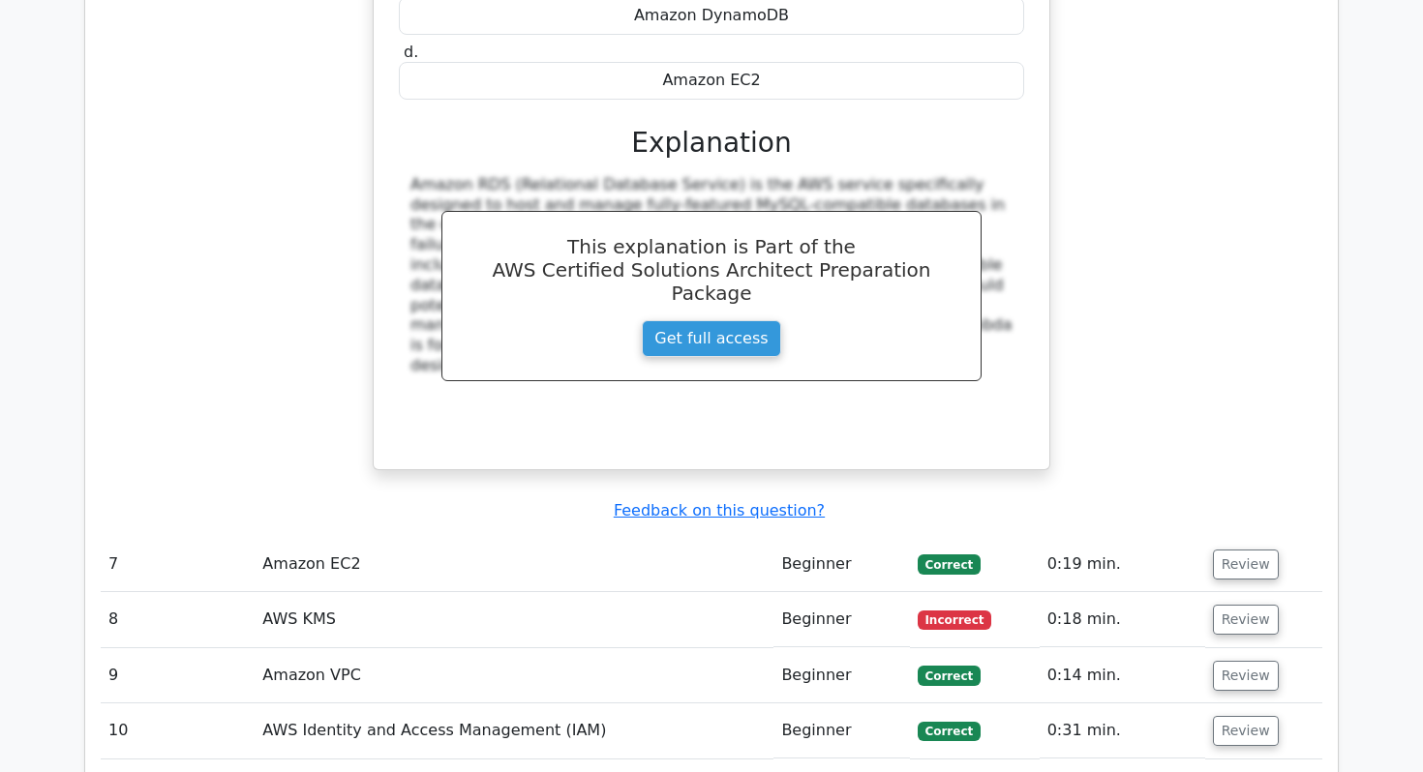
scroll to position [5710, 0]
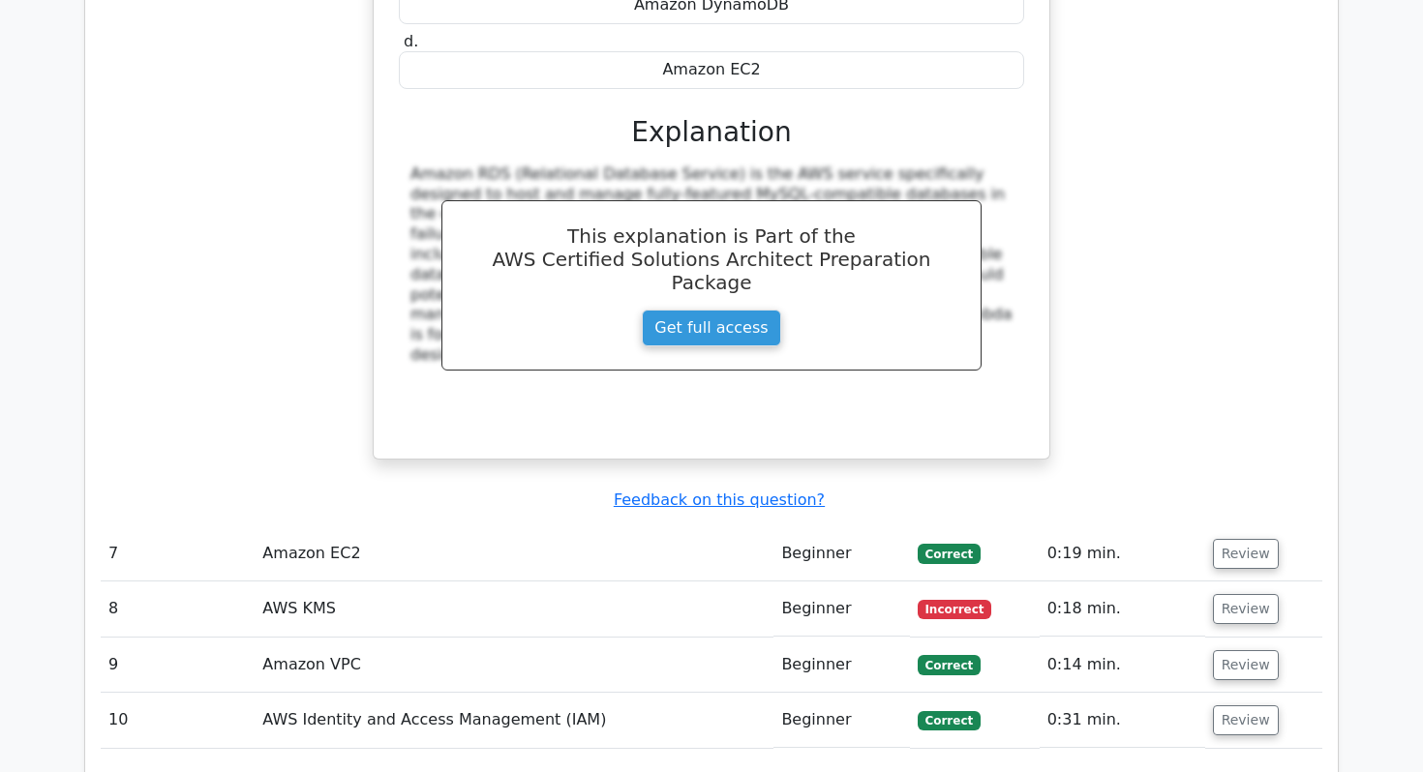
click at [1228, 527] on td "Review" at bounding box center [1263, 554] width 117 height 55
click at [1228, 539] on button "Review" at bounding box center [1246, 554] width 66 height 30
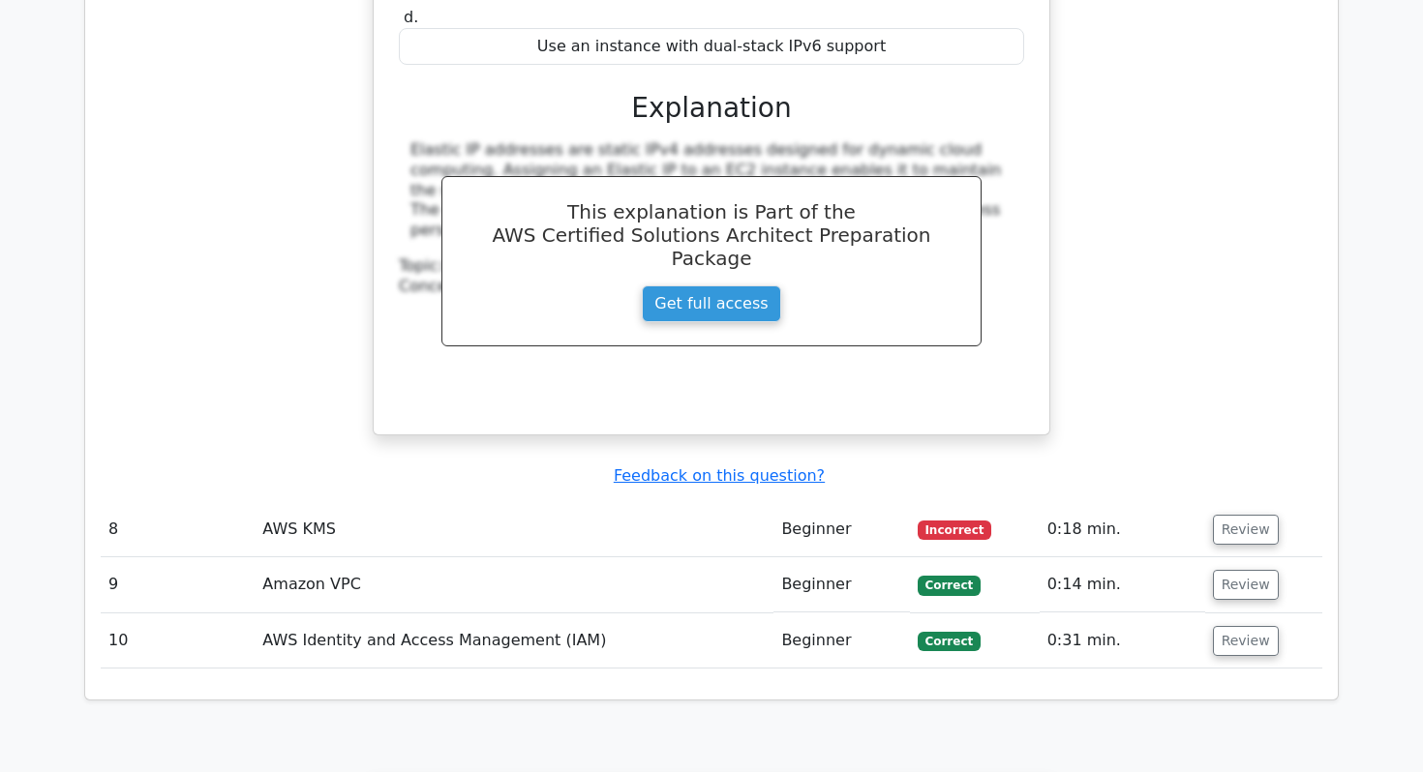
scroll to position [6621, 0]
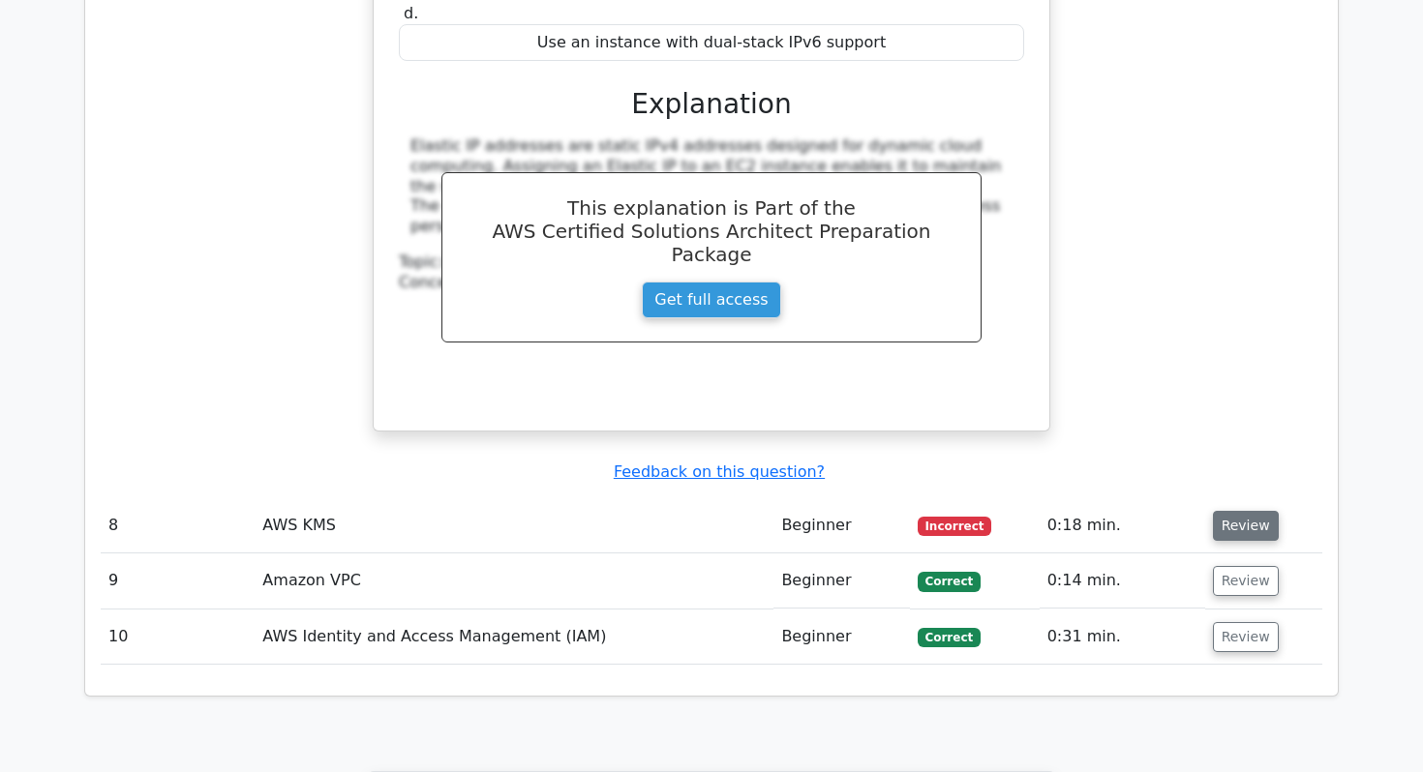
click at [1237, 511] on button "Review" at bounding box center [1246, 526] width 66 height 30
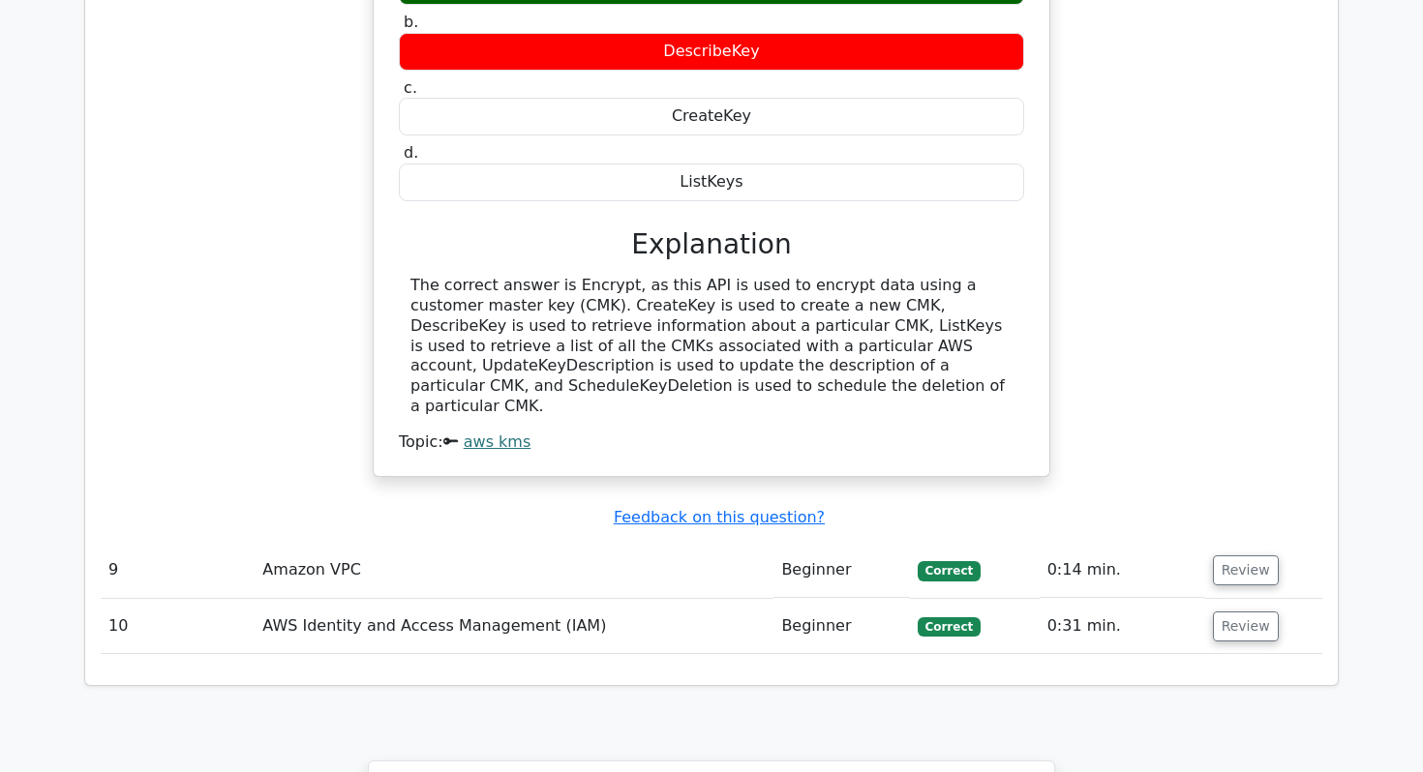
scroll to position [7332, 0]
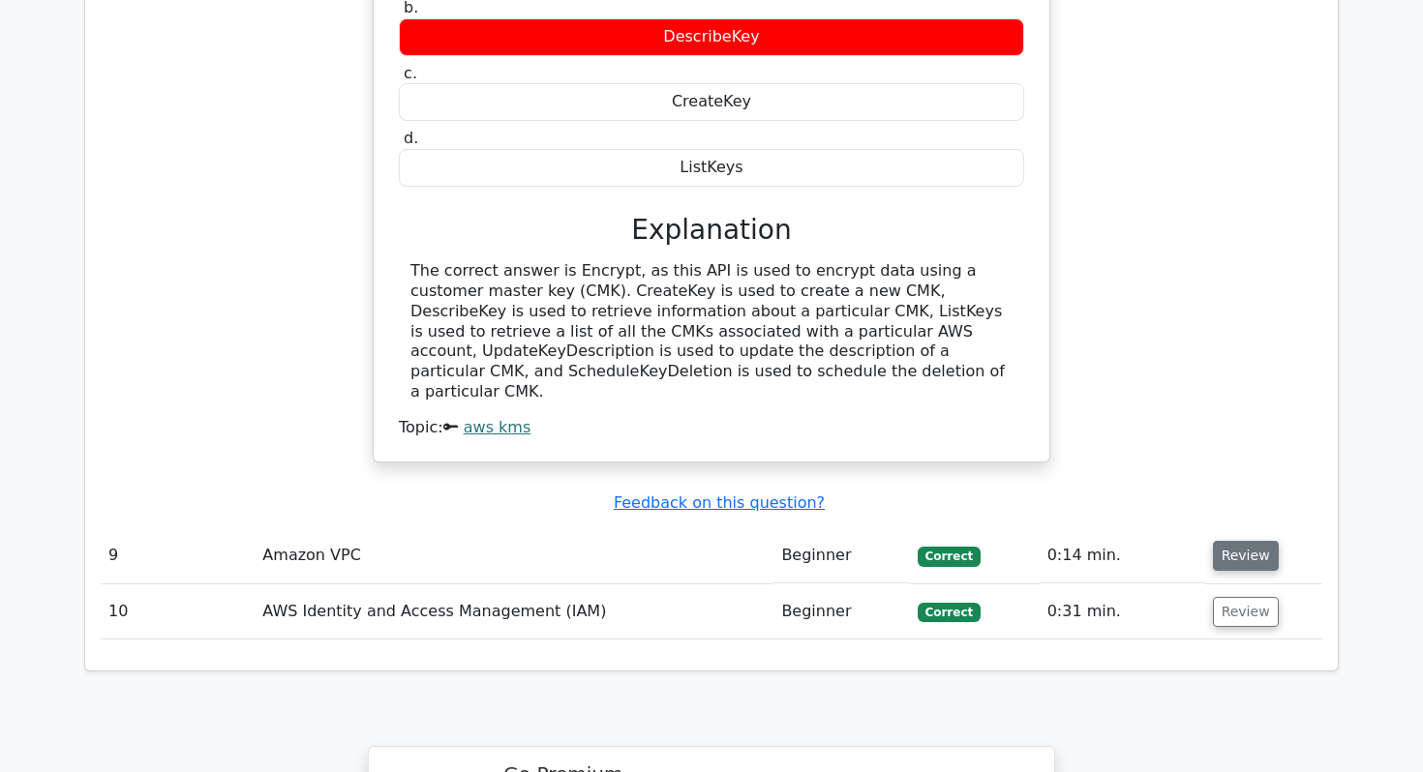
click at [1246, 541] on button "Review" at bounding box center [1246, 556] width 66 height 30
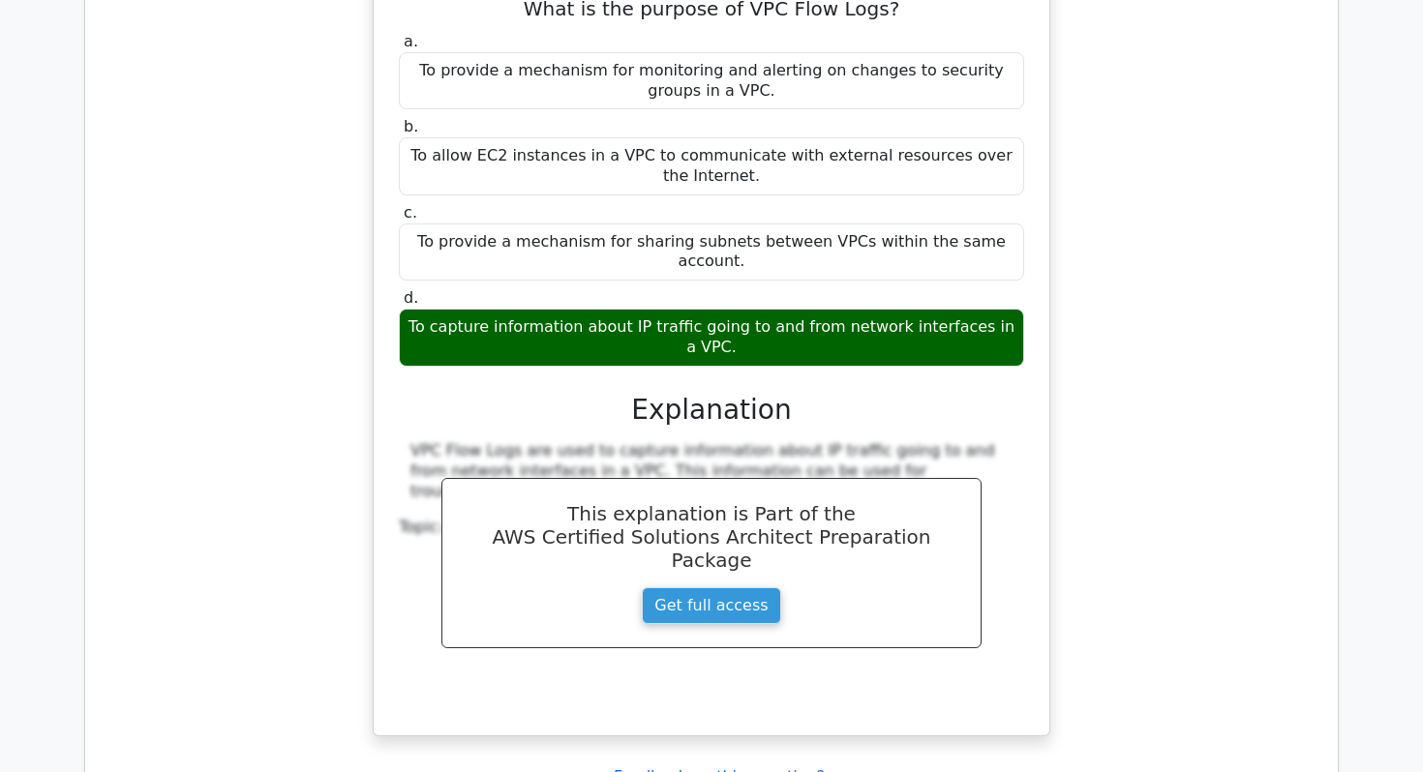
scroll to position [8146, 0]
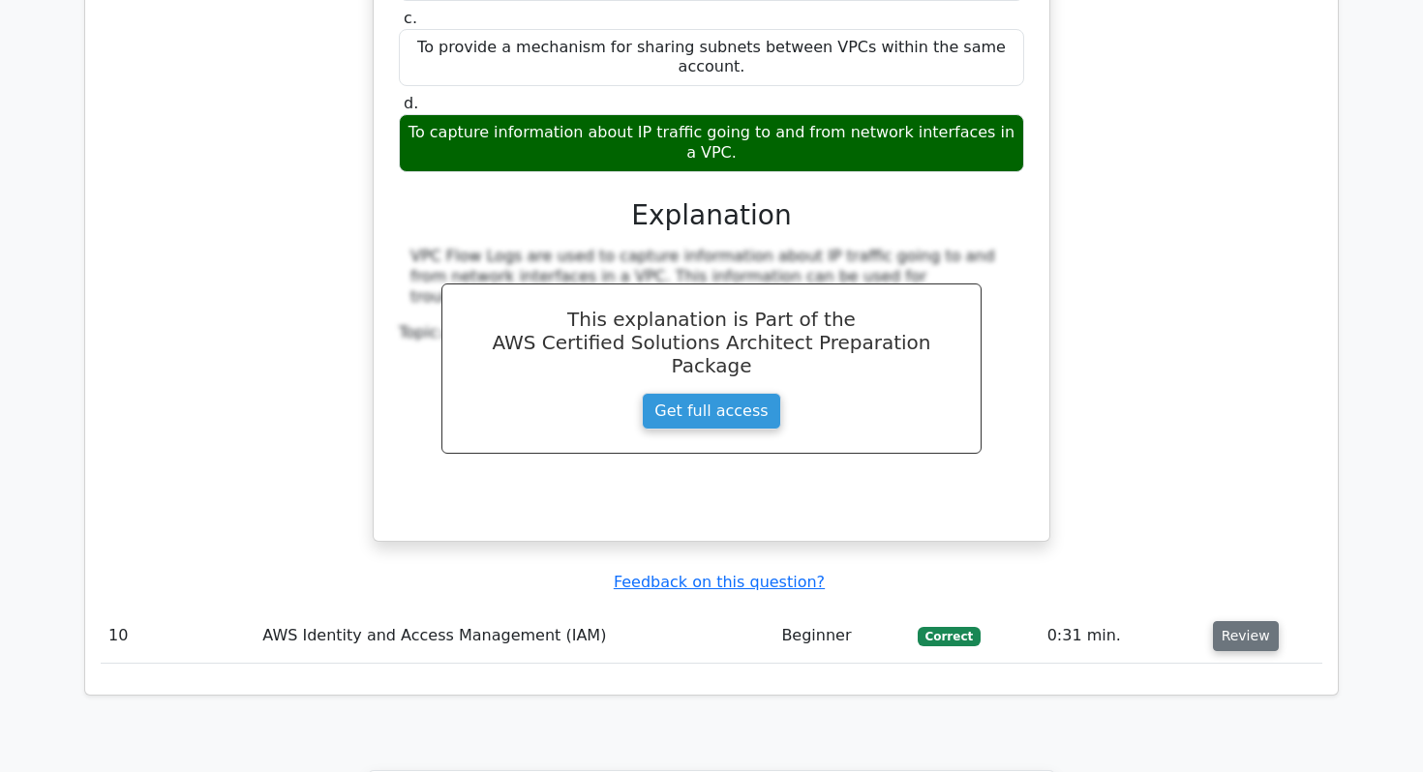
click at [1227, 621] on button "Review" at bounding box center [1246, 636] width 66 height 30
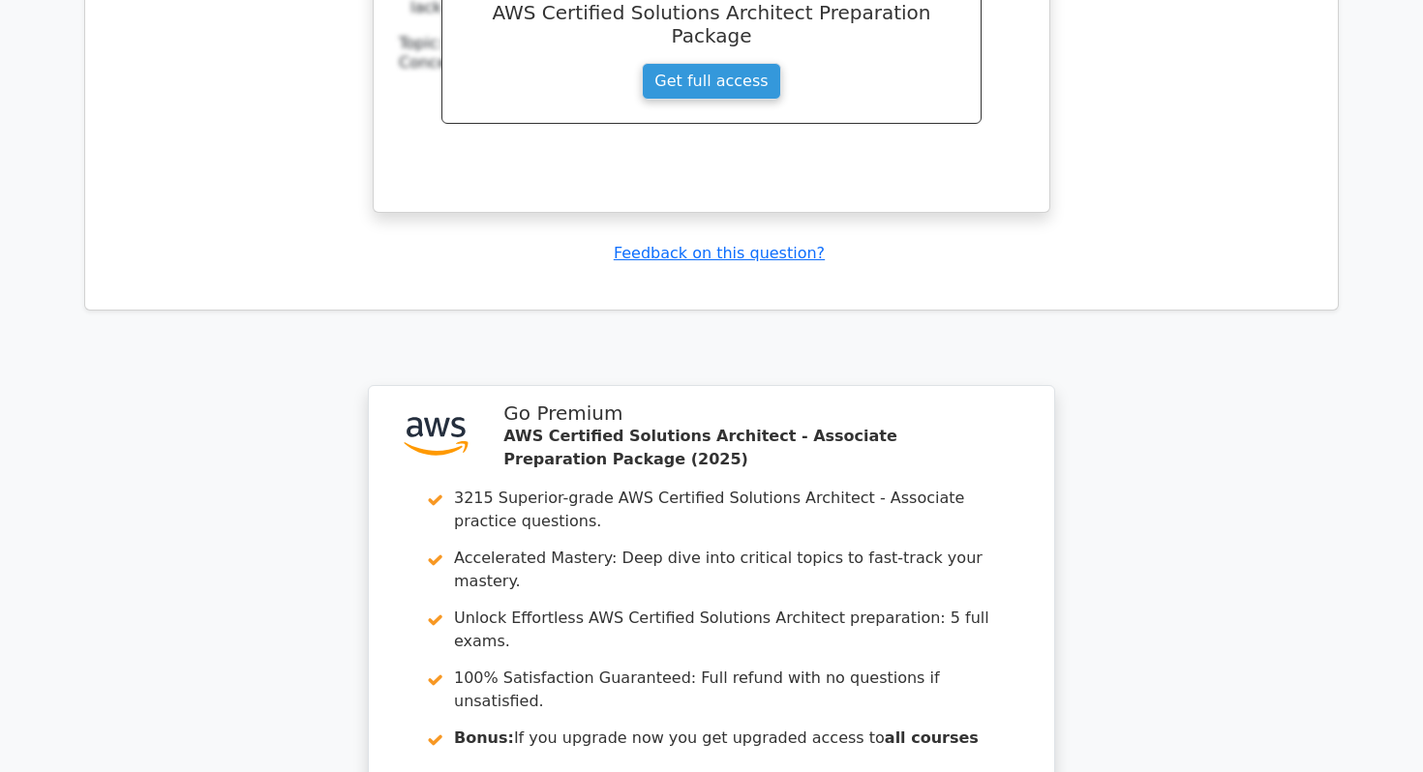
scroll to position [9606, 0]
